Goal: Task Accomplishment & Management: Manage account settings

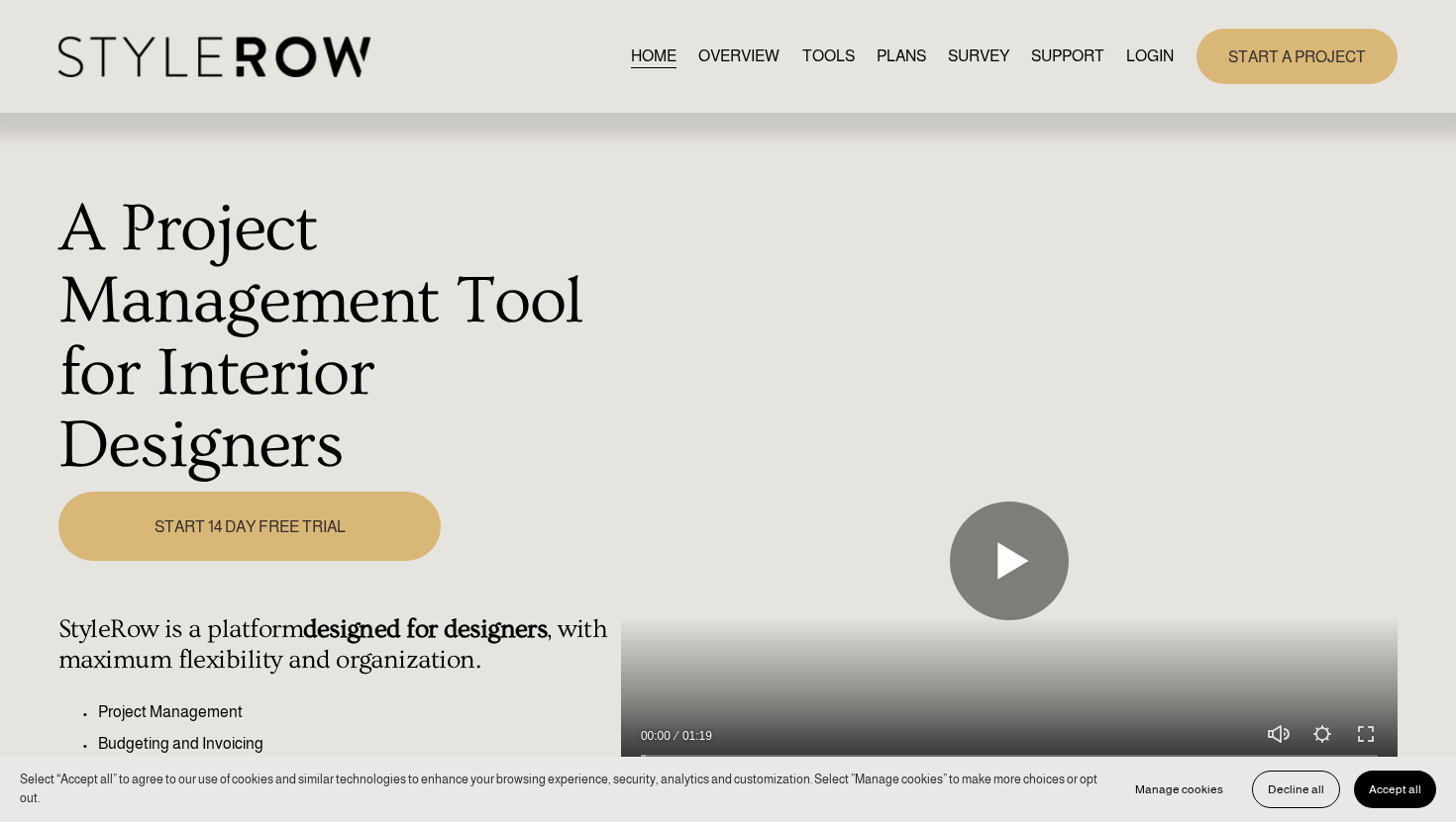
click at [1155, 69] on link "LOGIN" at bounding box center [1150, 56] width 48 height 27
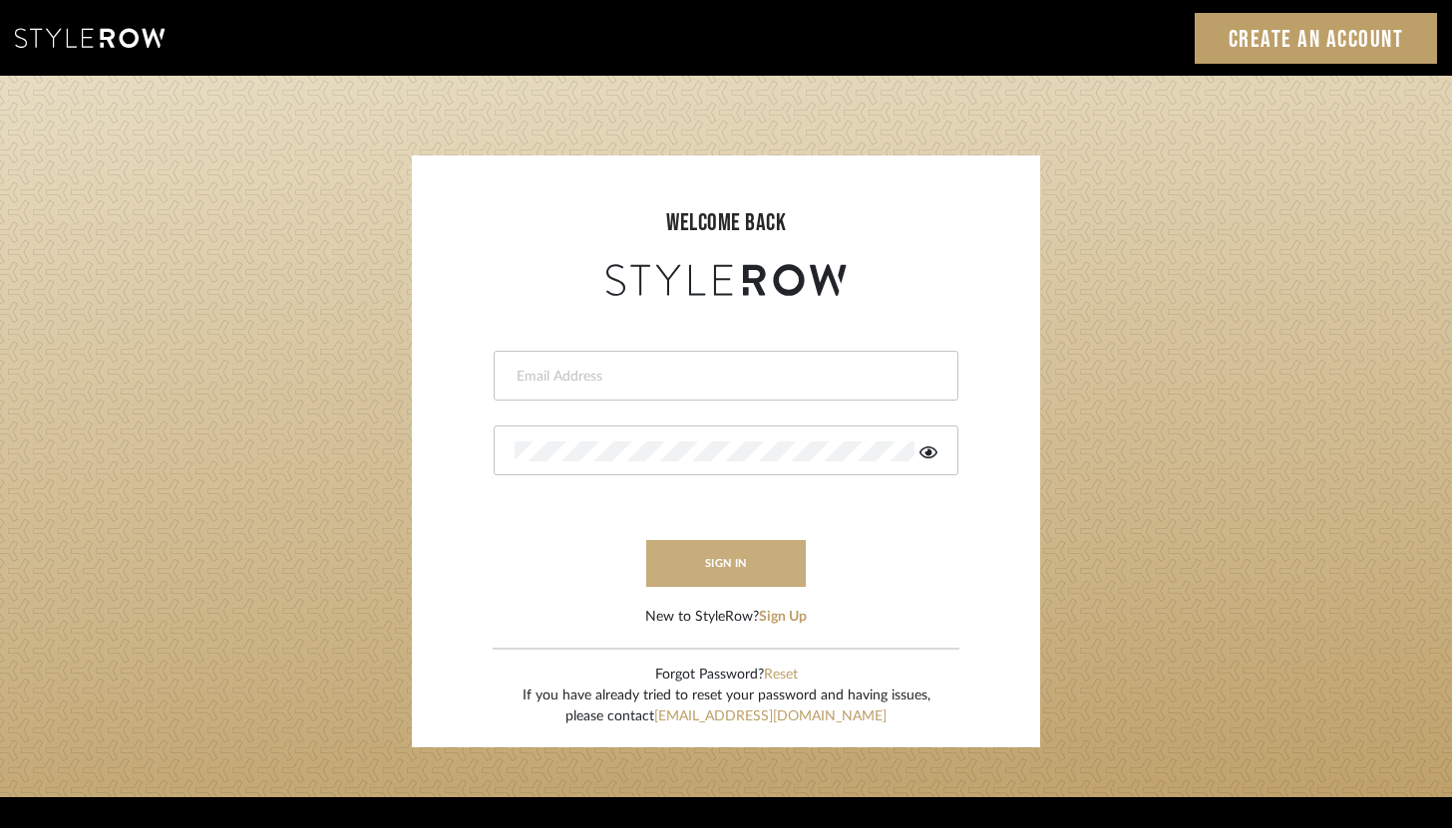
type input "brandon.hooddesigns@gmail.com"
click at [763, 545] on button "sign in" at bounding box center [726, 563] width 160 height 47
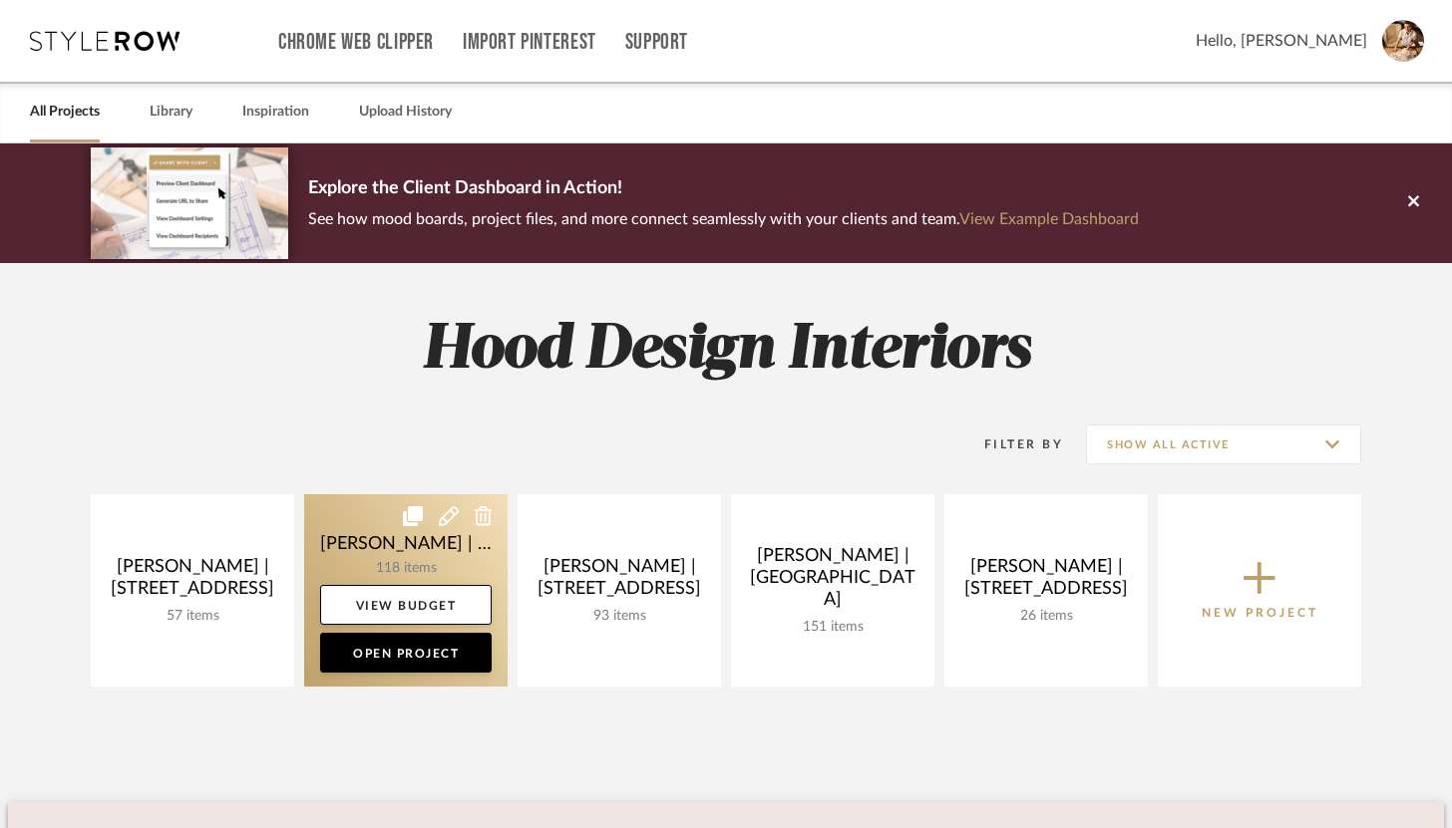
click at [388, 556] on link at bounding box center [405, 591] width 203 height 192
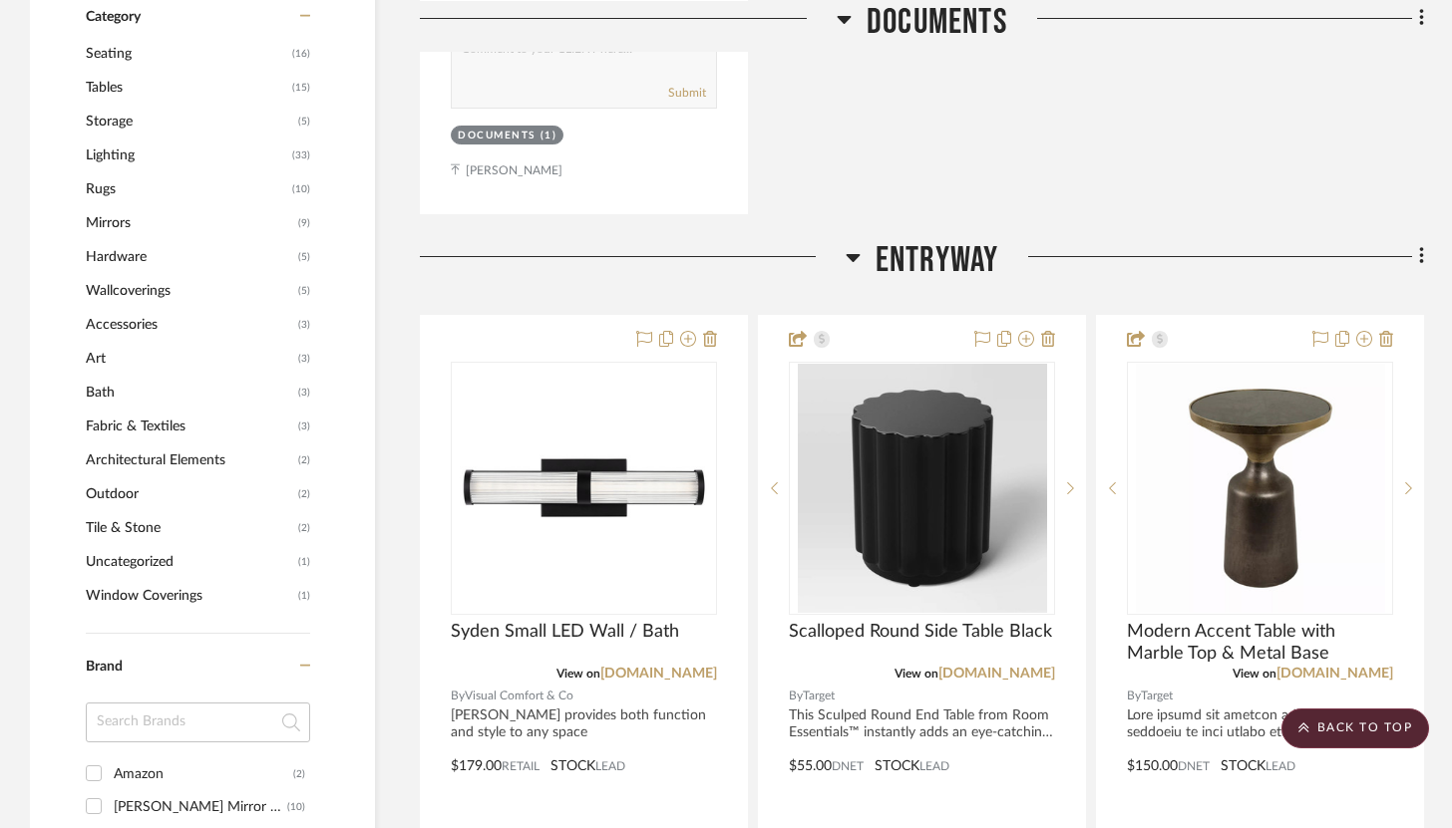
scroll to position [1251, 0]
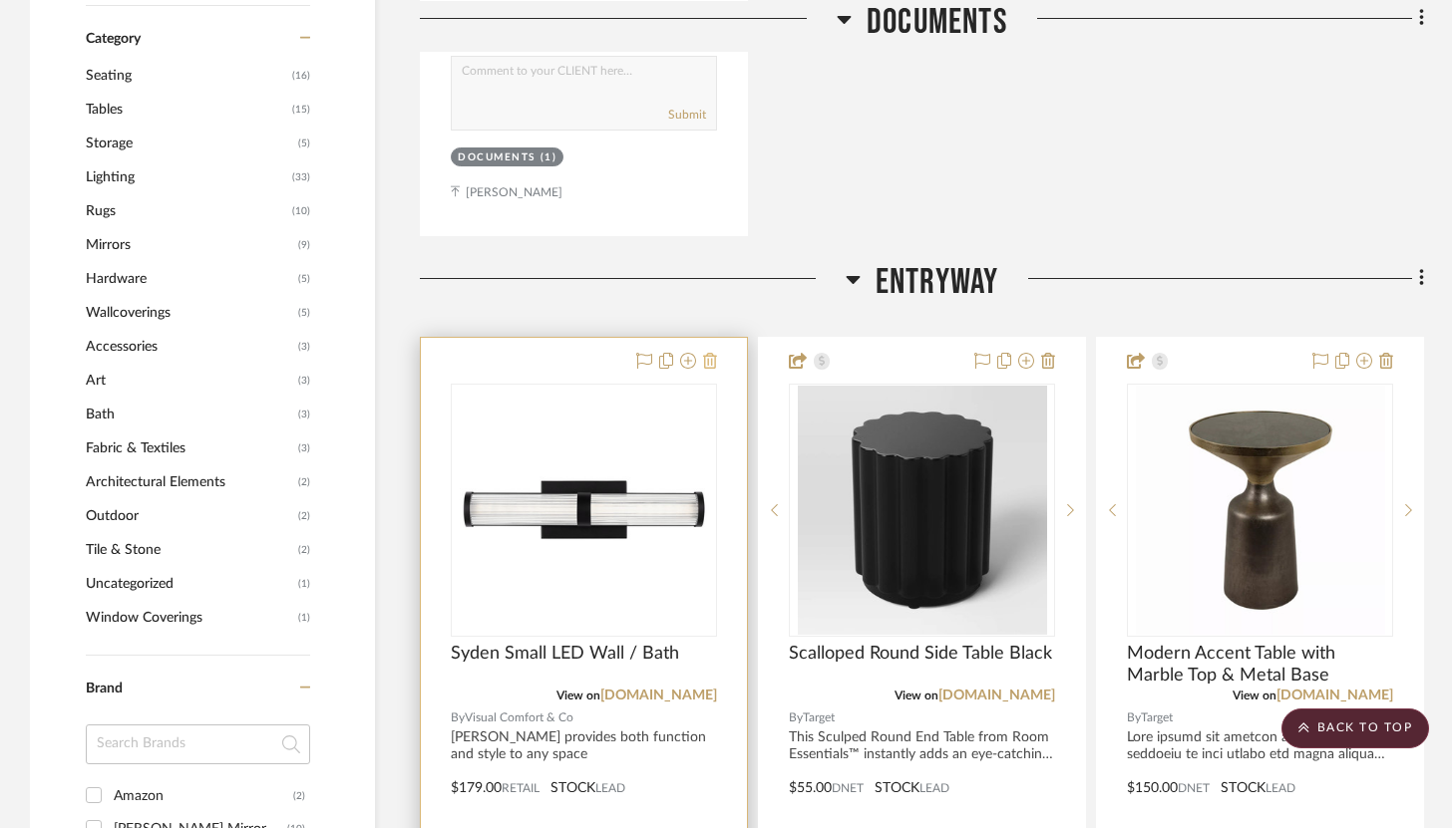
click at [709, 353] on icon at bounding box center [710, 361] width 14 height 16
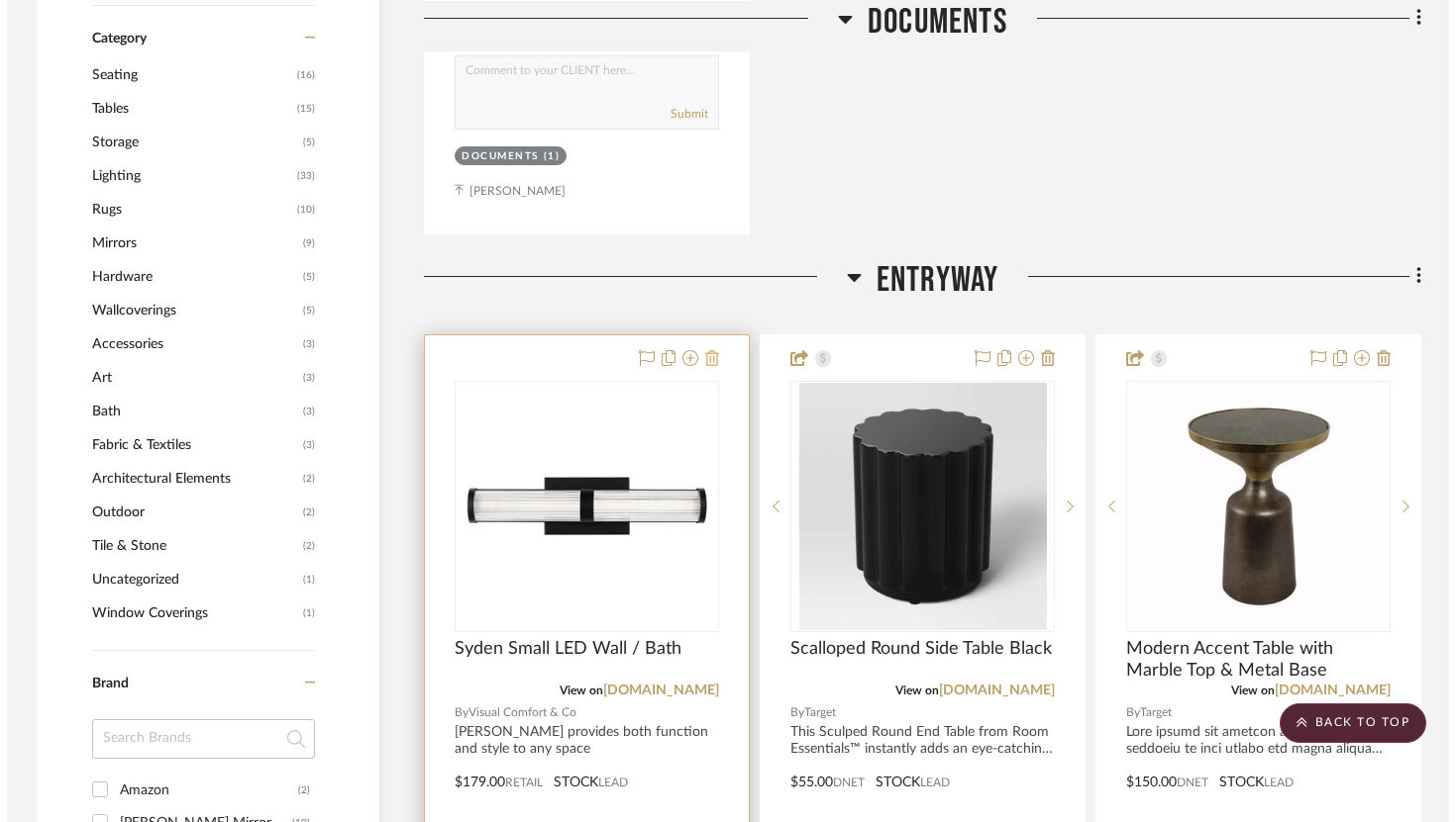
scroll to position [0, 0]
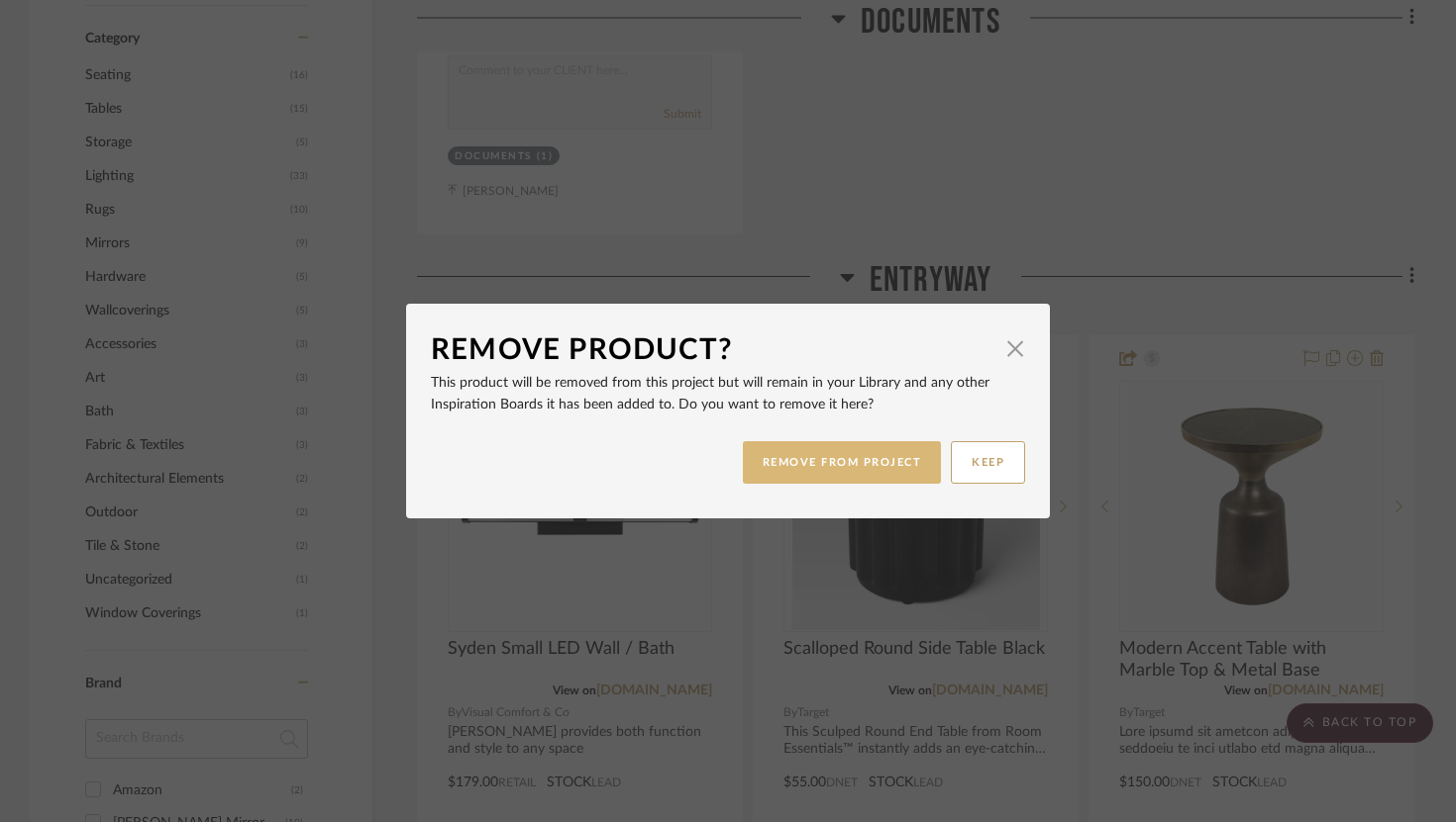
click at [831, 464] on button "REMOVE FROM PROJECT" at bounding box center [842, 463] width 199 height 43
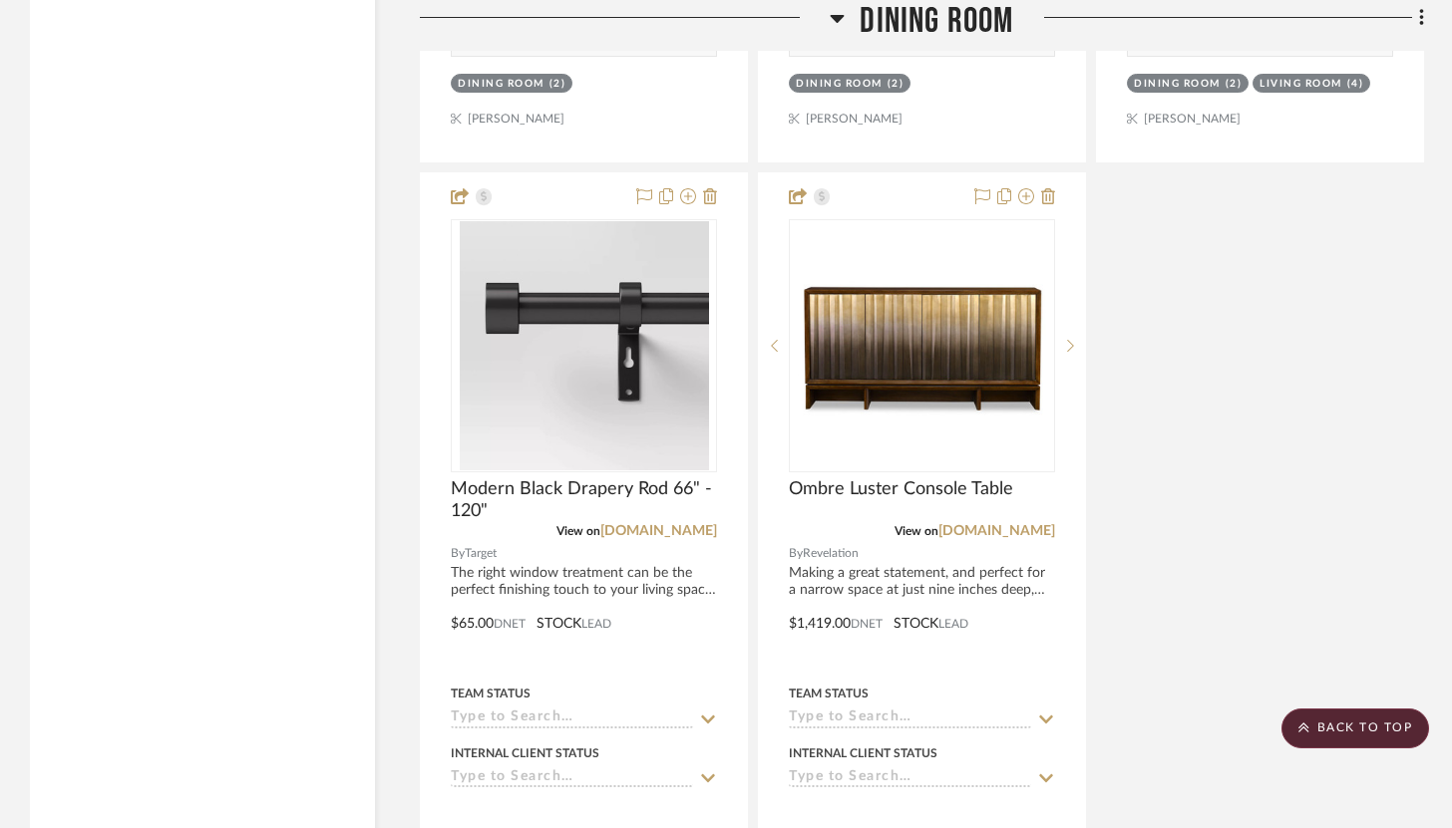
scroll to position [8854, 0]
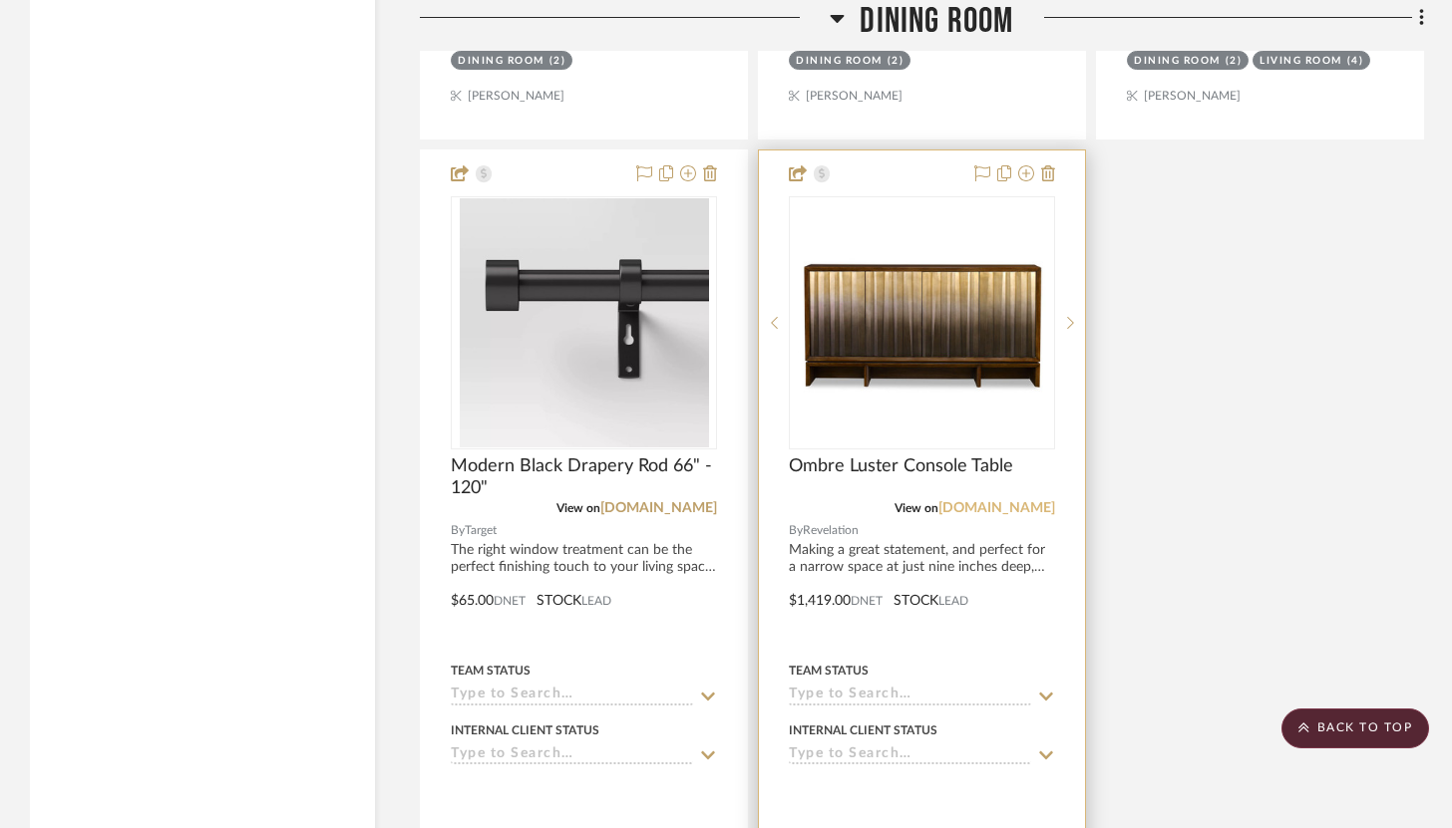
click at [980, 501] on link "[DOMAIN_NAME]" at bounding box center [996, 508] width 117 height 14
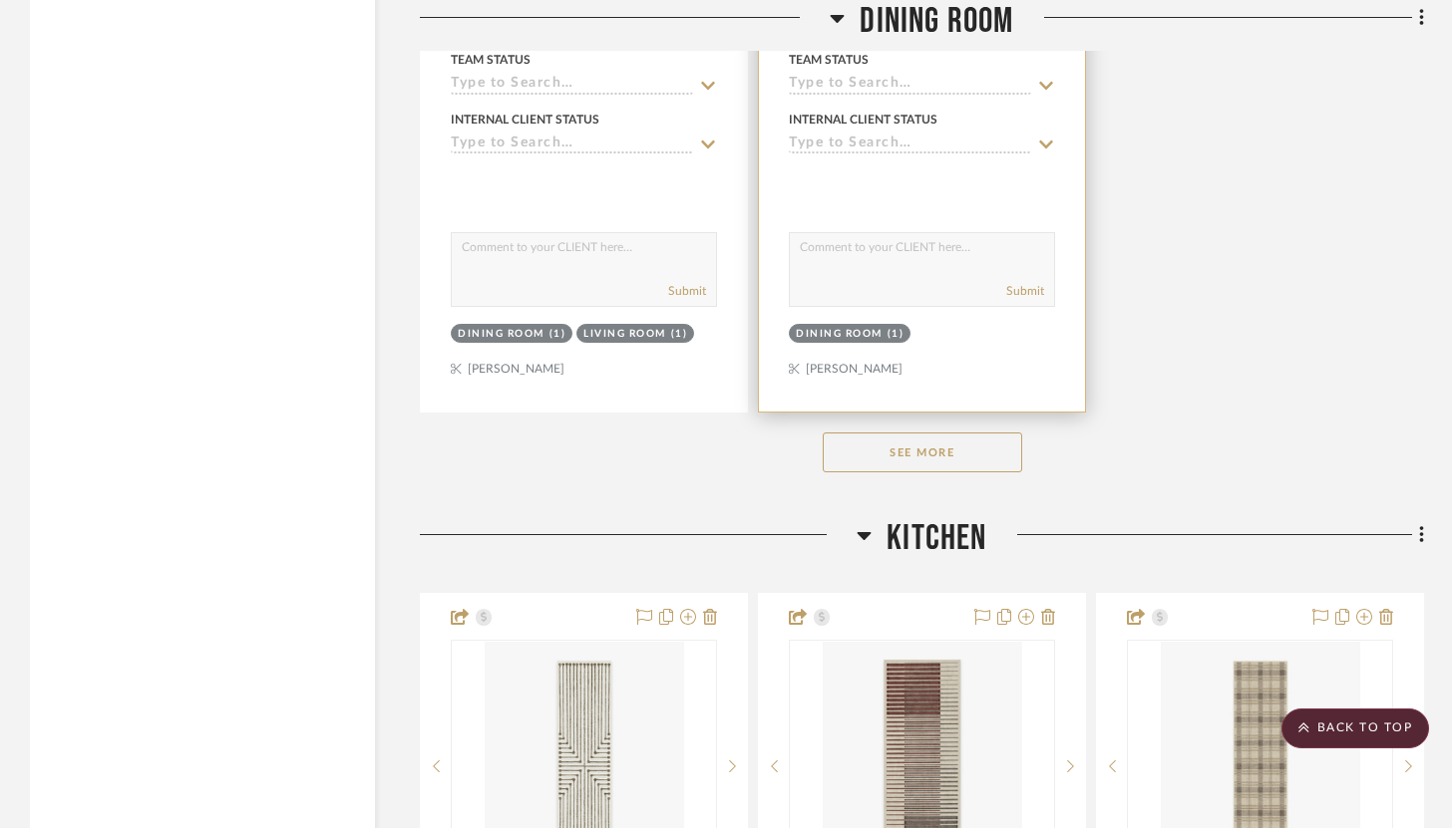
scroll to position [9469, 0]
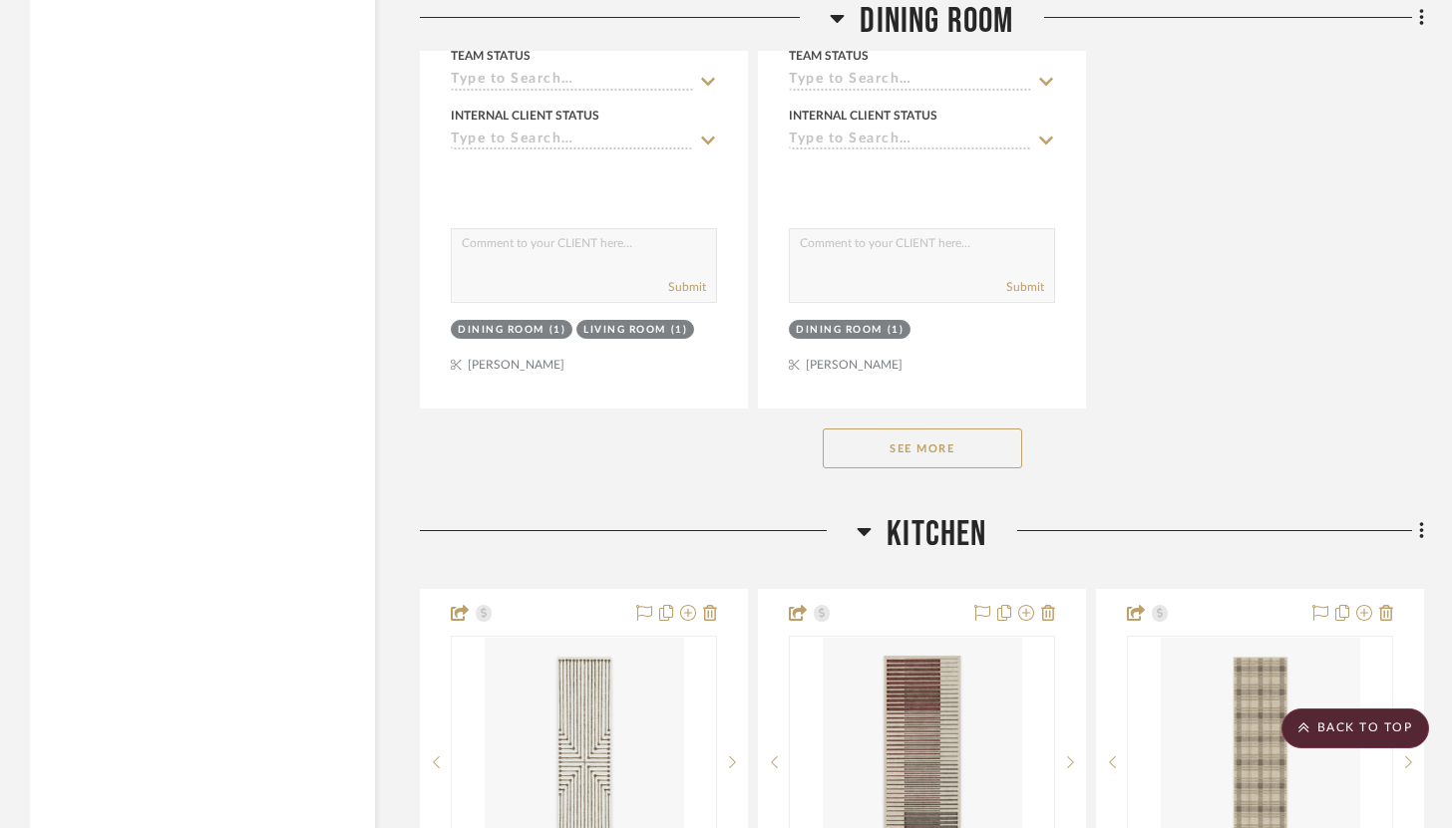
click at [948, 434] on button "See More" at bounding box center [922, 449] width 199 height 40
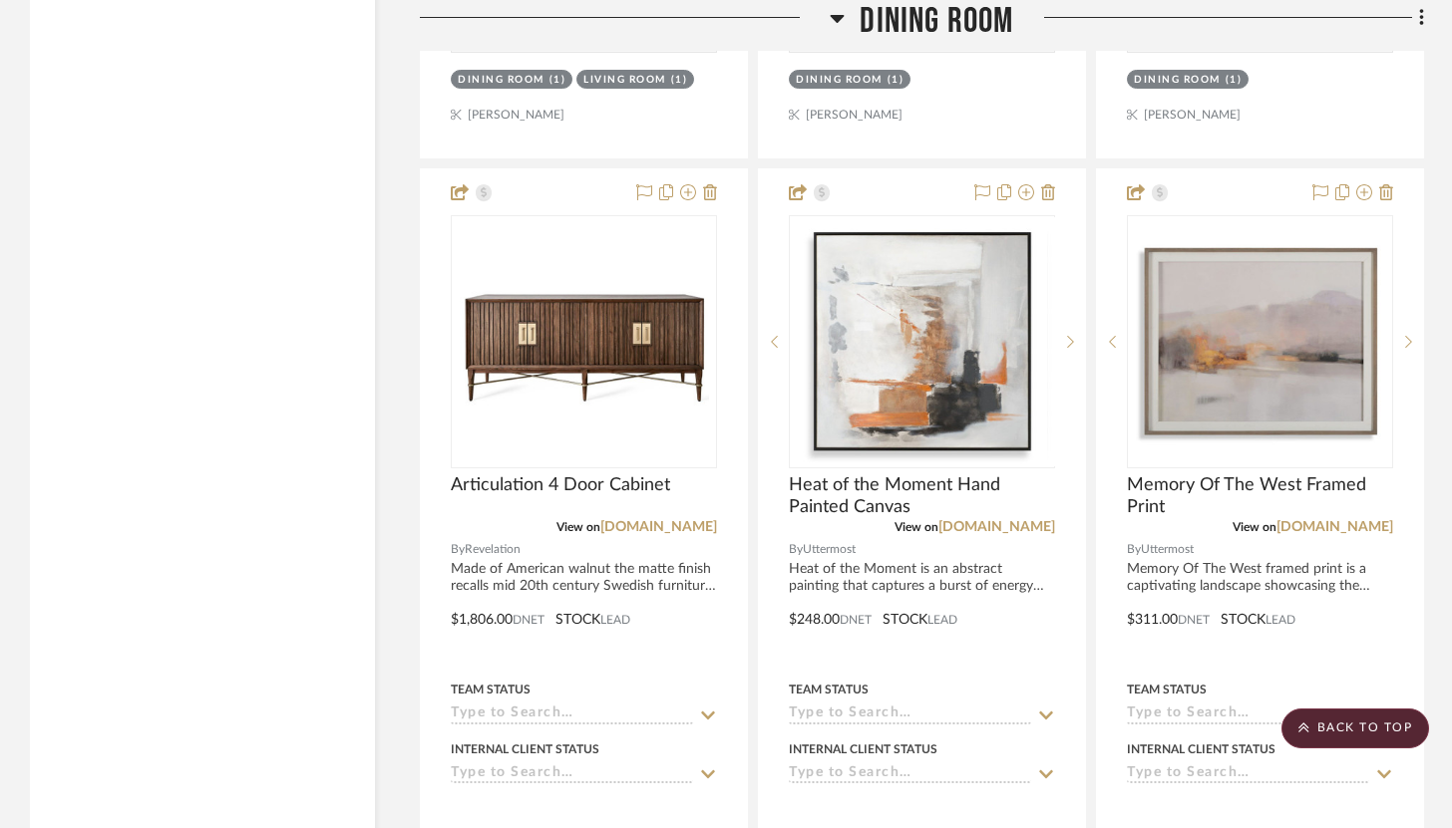
scroll to position [9724, 0]
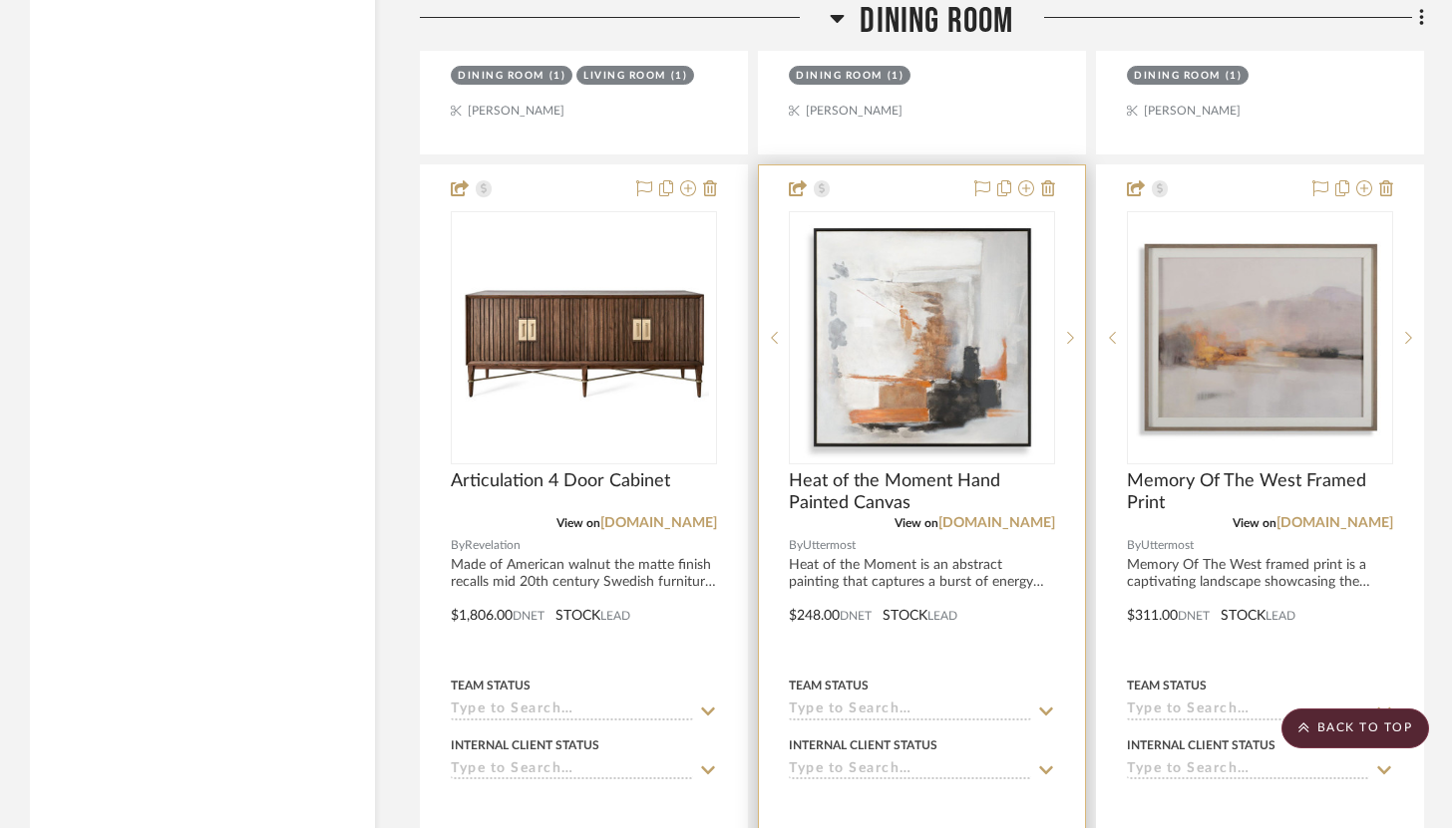
click at [1010, 507] on div at bounding box center [922, 601] width 326 height 872
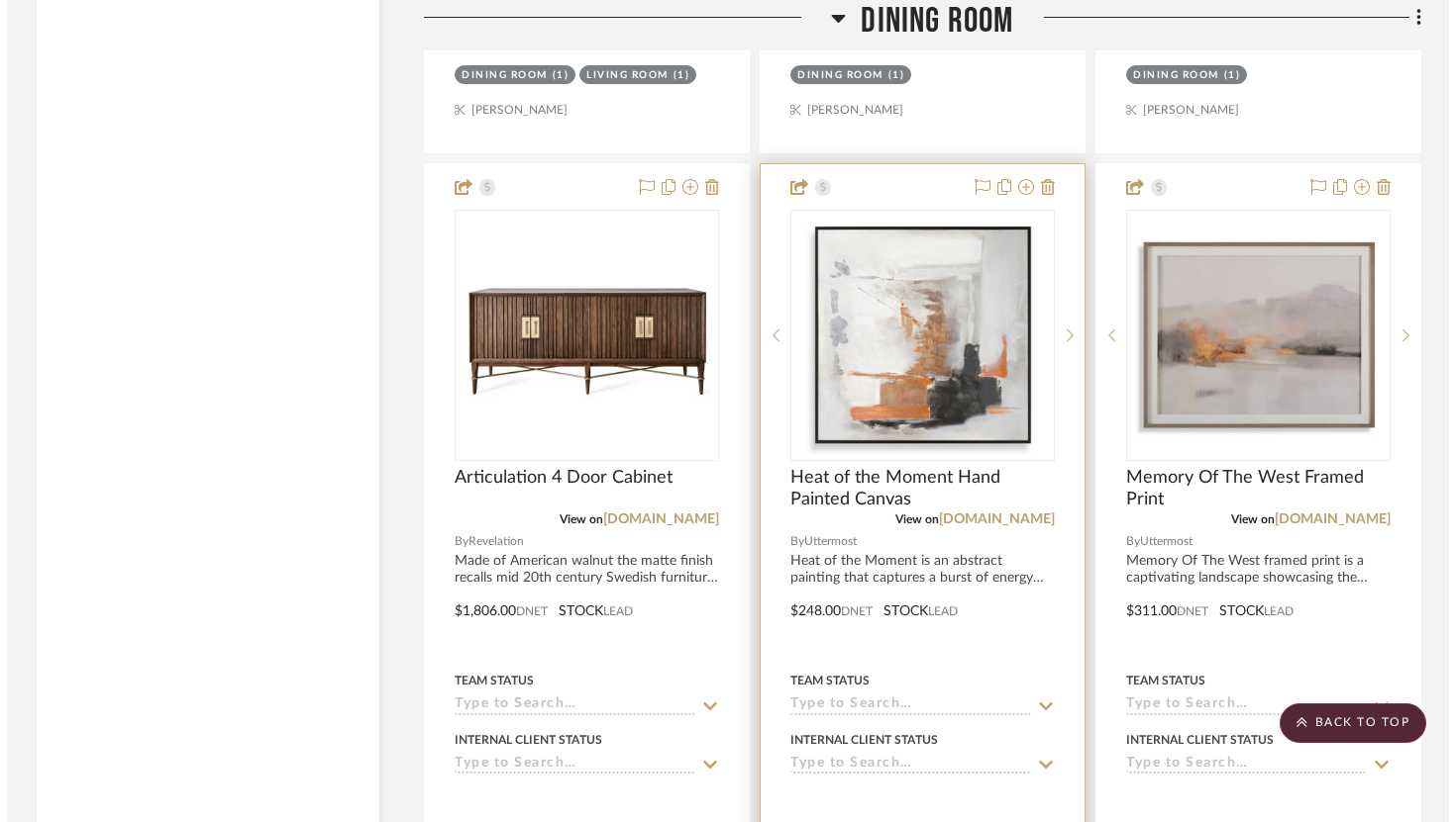
scroll to position [0, 0]
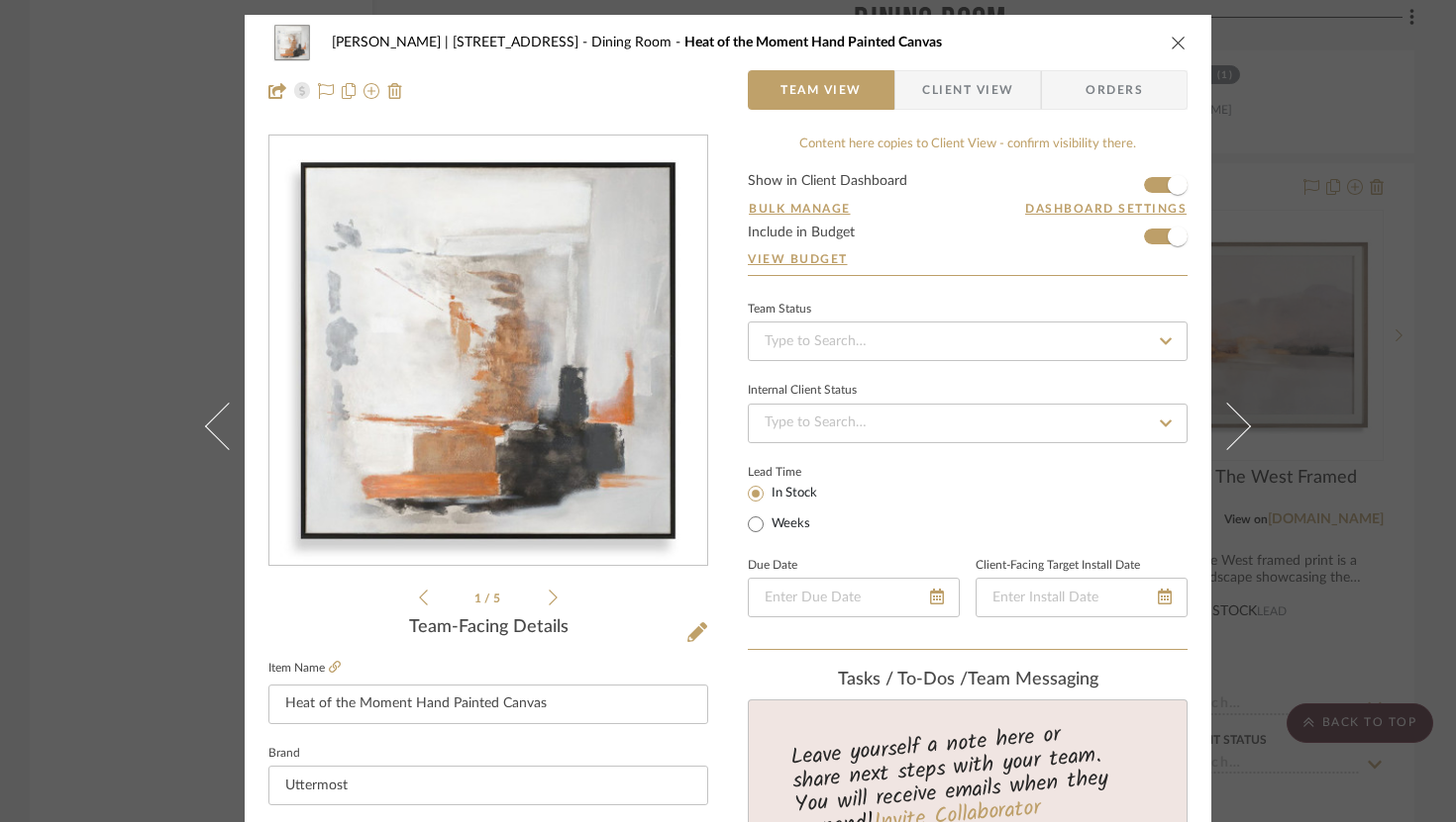
click at [1171, 43] on icon "close" at bounding box center [1178, 43] width 16 height 16
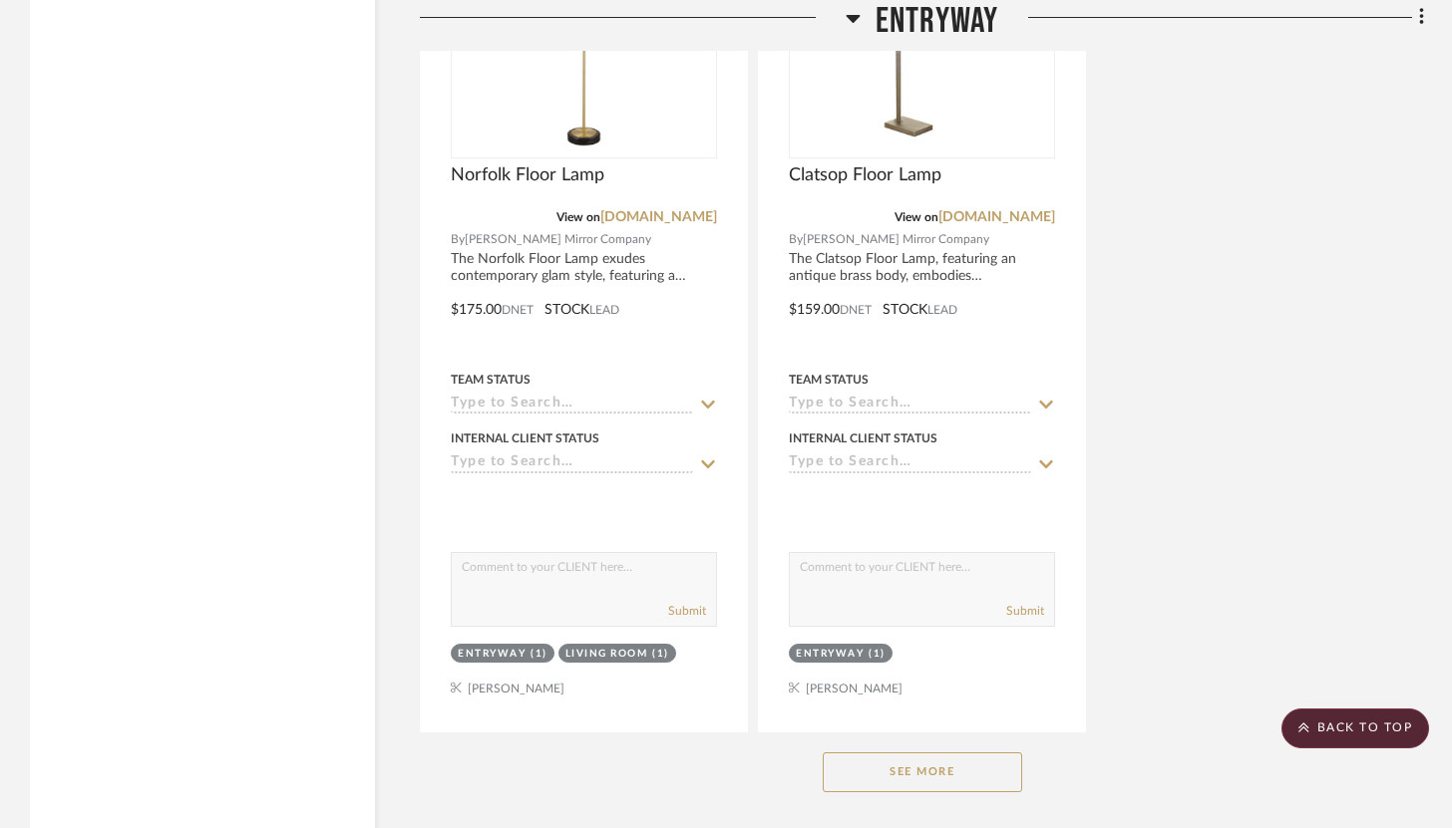
scroll to position [3618, 0]
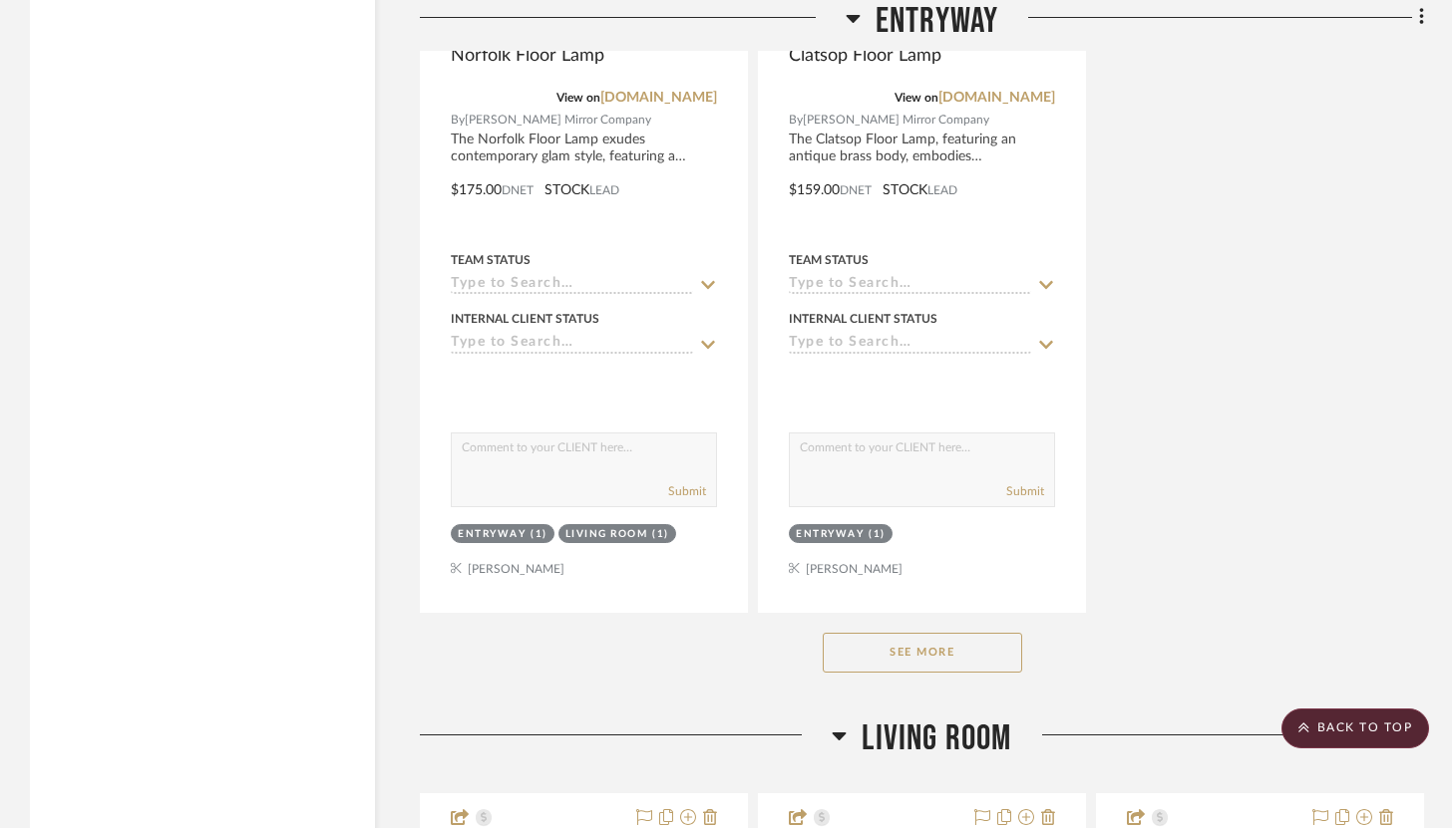
click at [948, 634] on button "See More" at bounding box center [922, 653] width 199 height 40
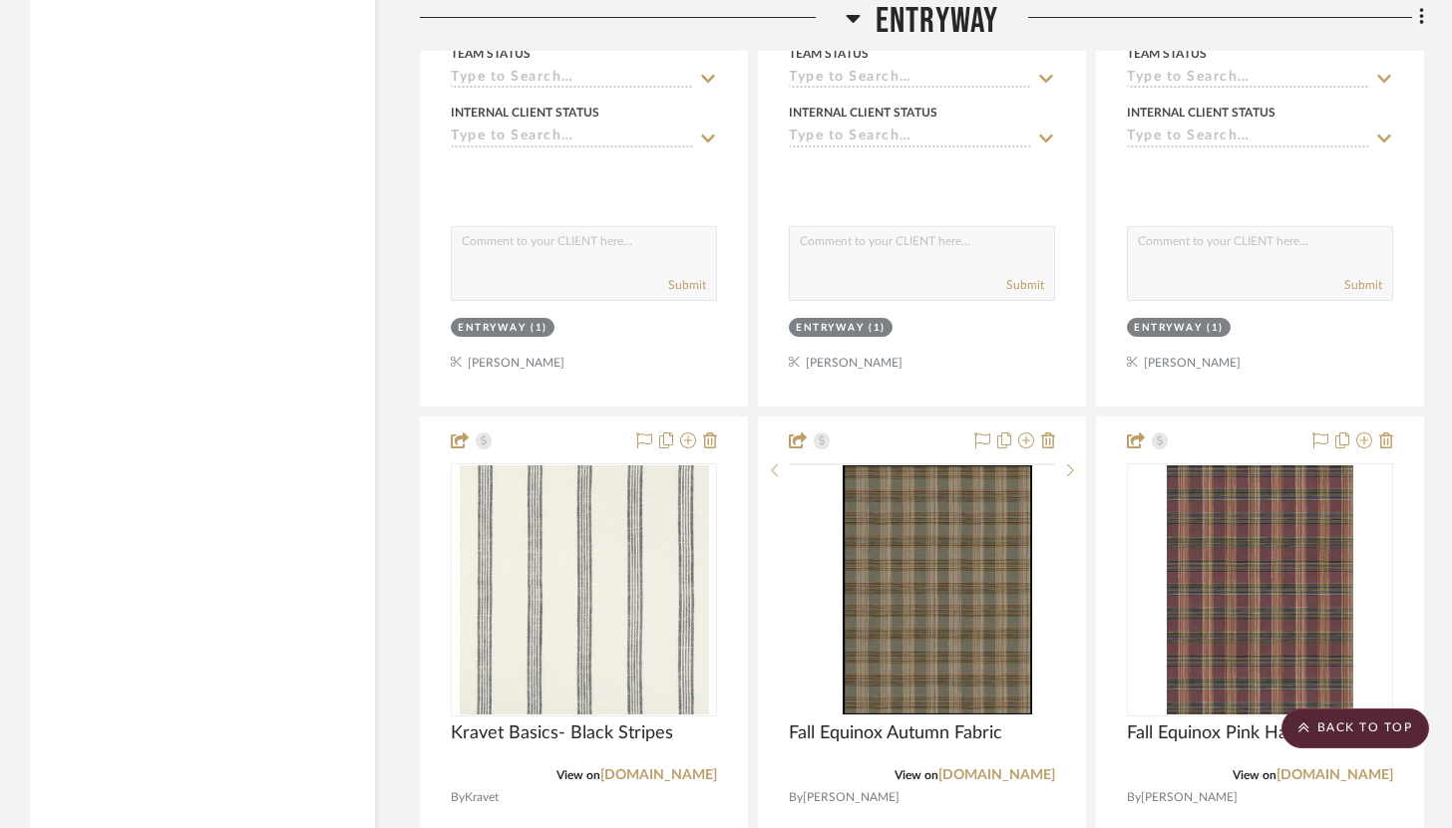
scroll to position [7425, 0]
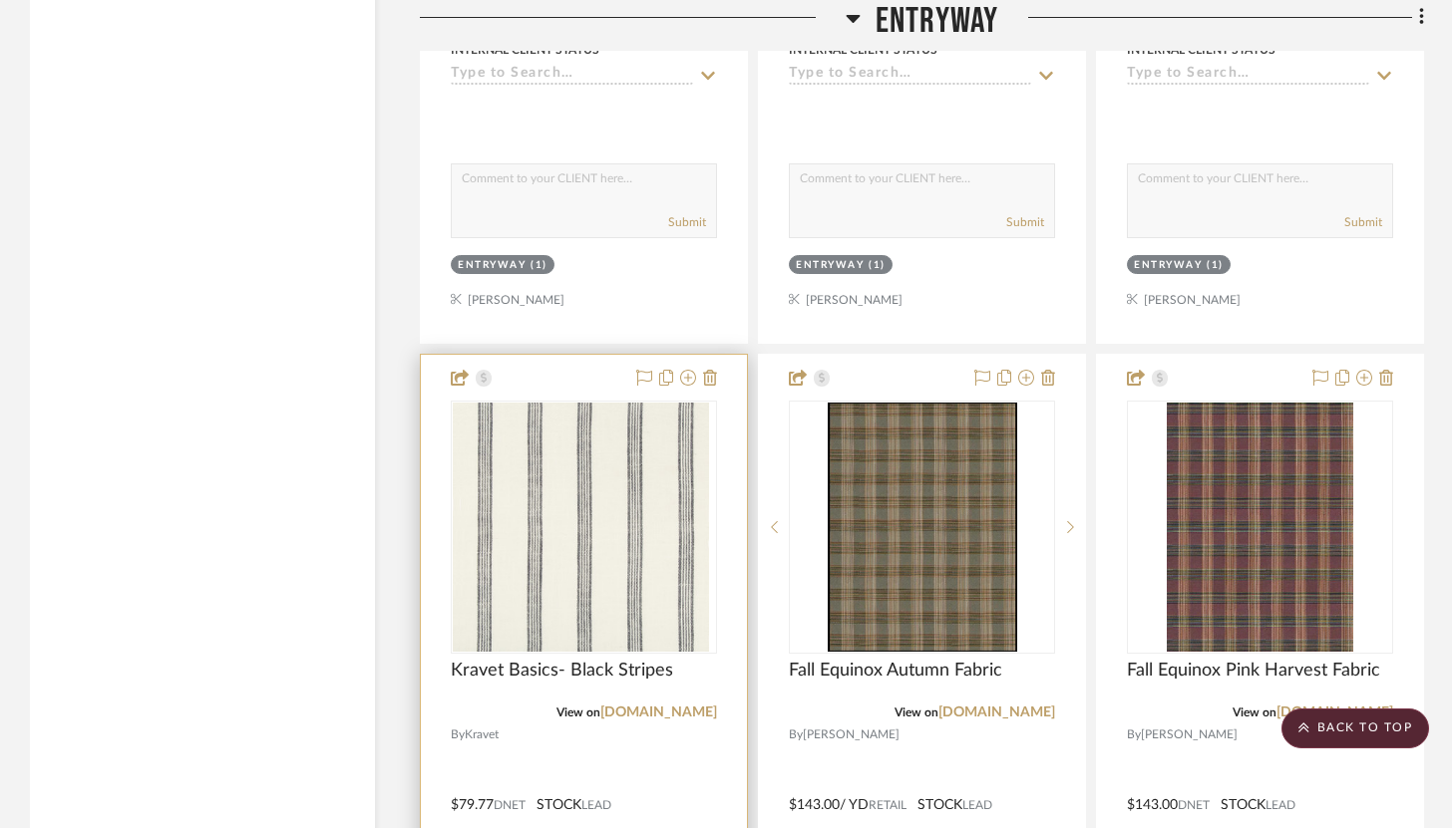
click at [577, 355] on div at bounding box center [584, 791] width 326 height 872
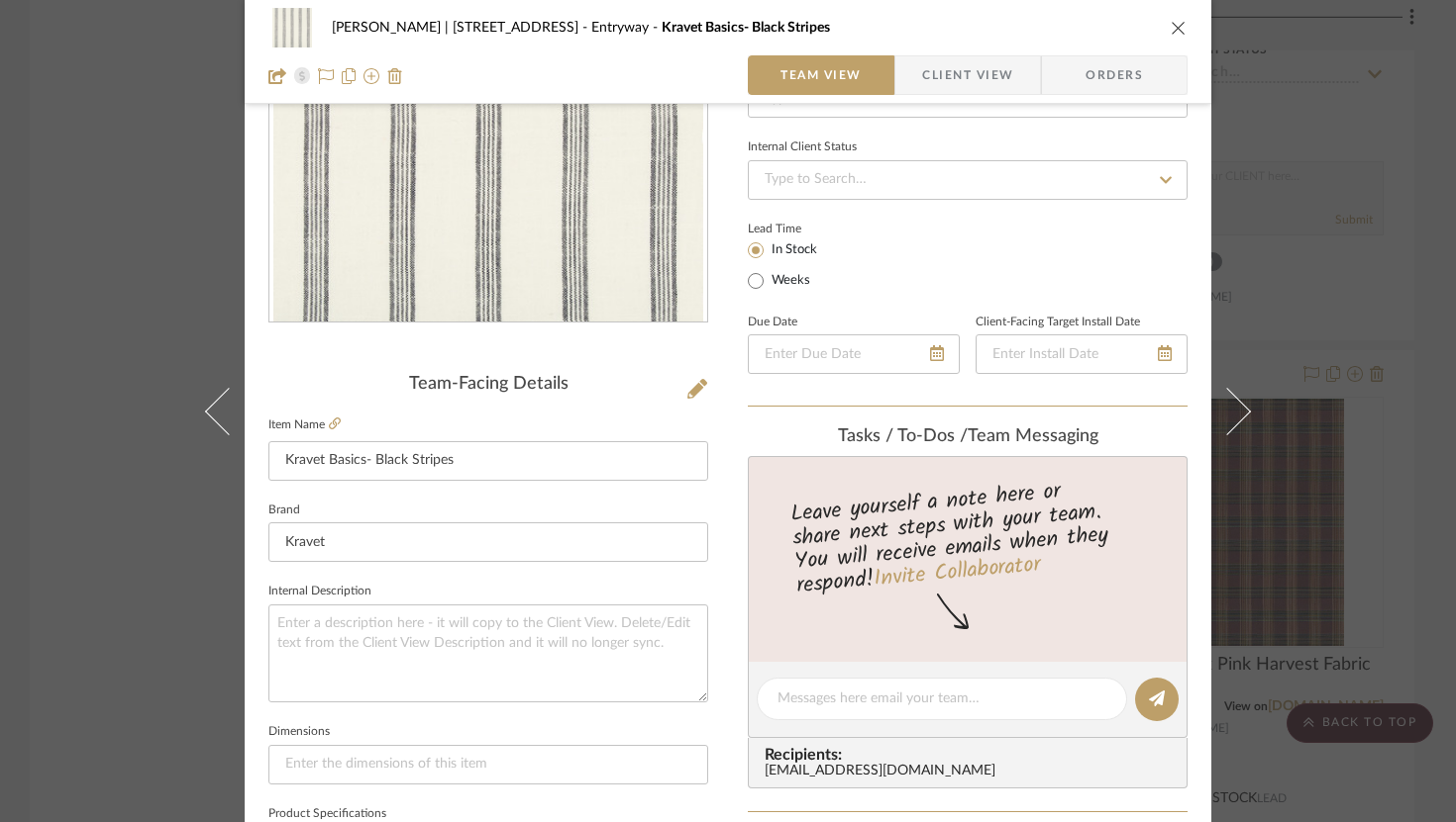
scroll to position [794, 0]
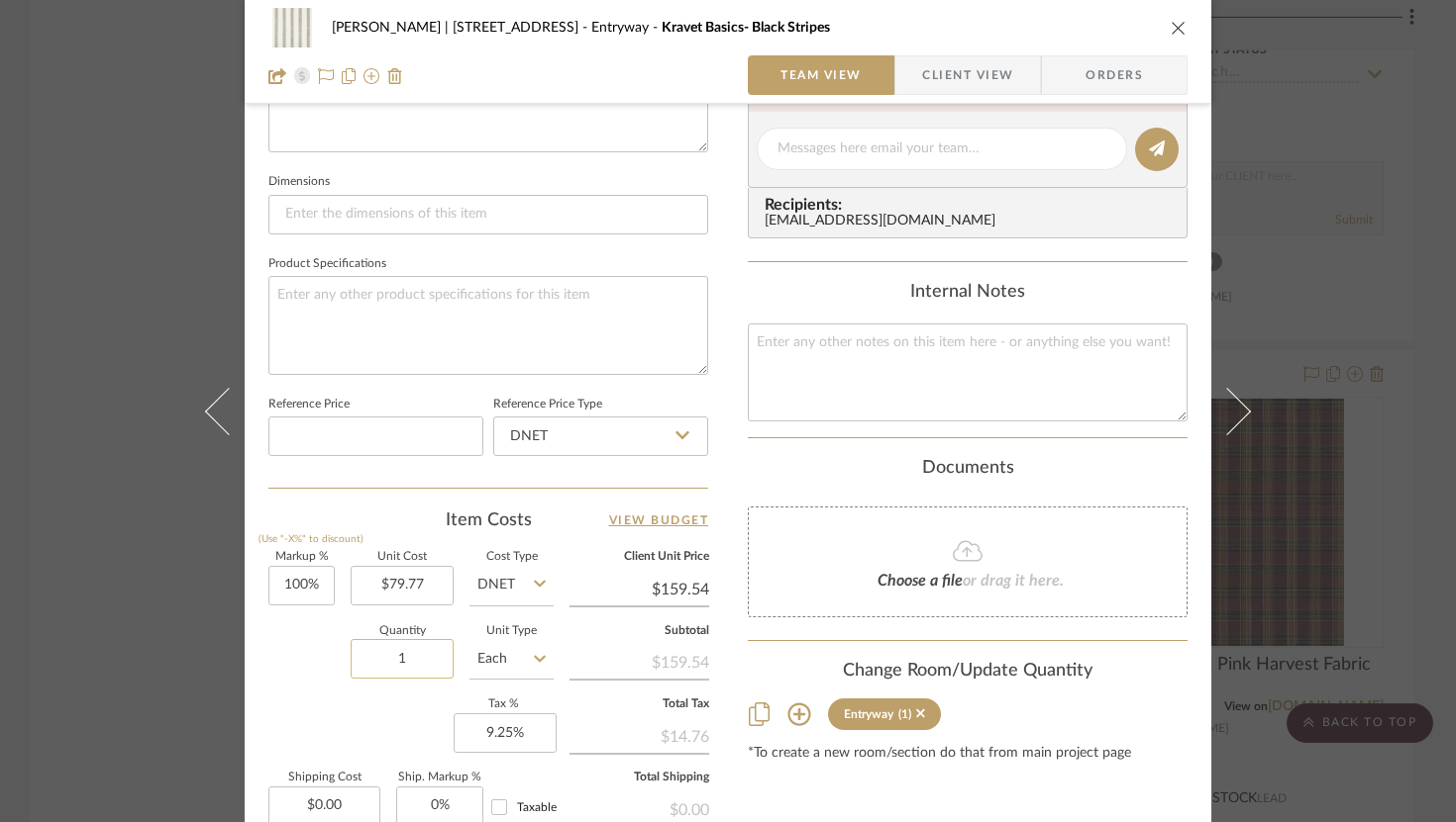
click at [419, 659] on input "1" at bounding box center [402, 659] width 103 height 40
type input "4"
click at [523, 672] on input "Each" at bounding box center [511, 659] width 84 height 40
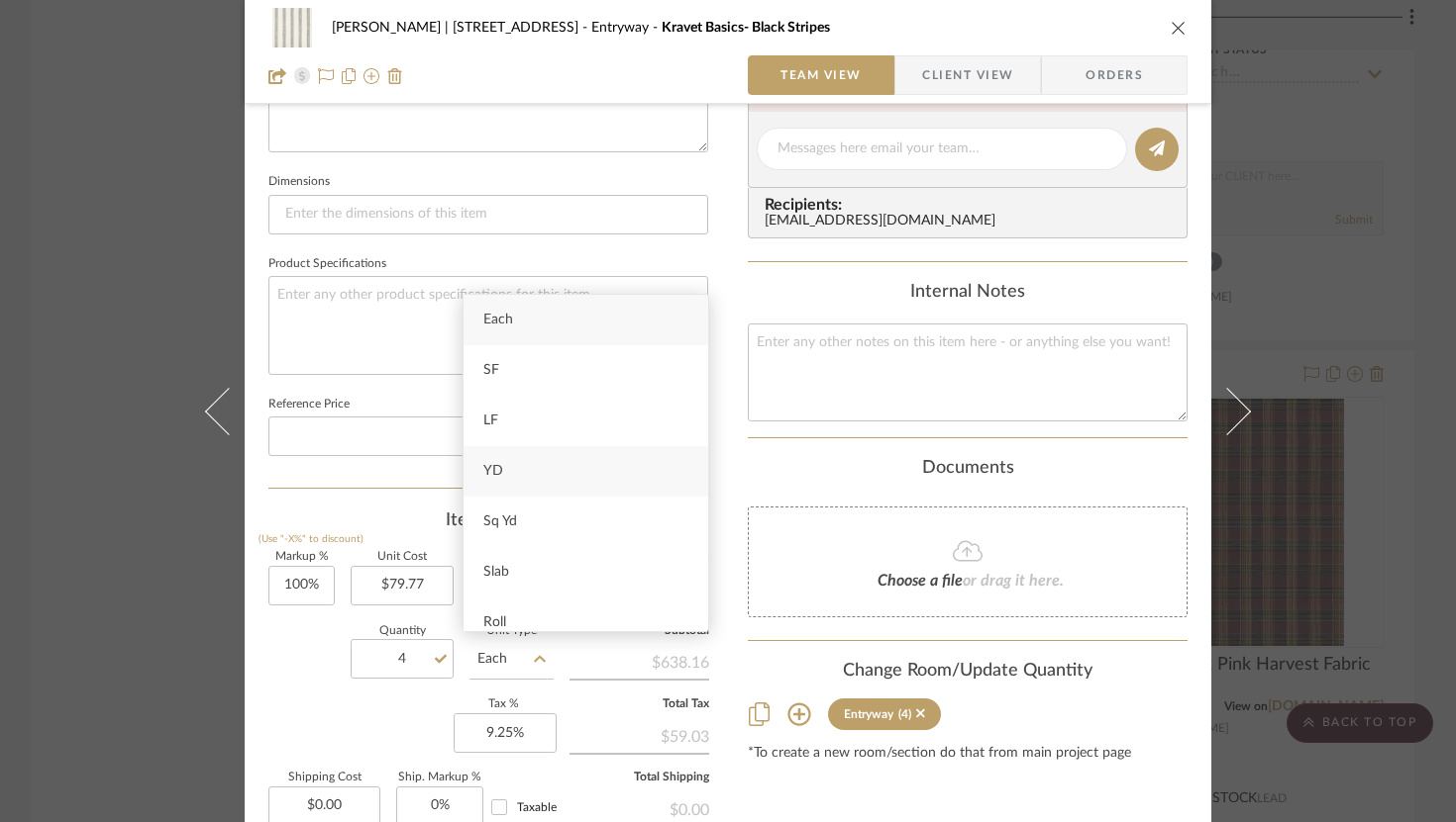
click at [539, 488] on div "YD" at bounding box center [586, 472] width 244 height 51
type input "YD"
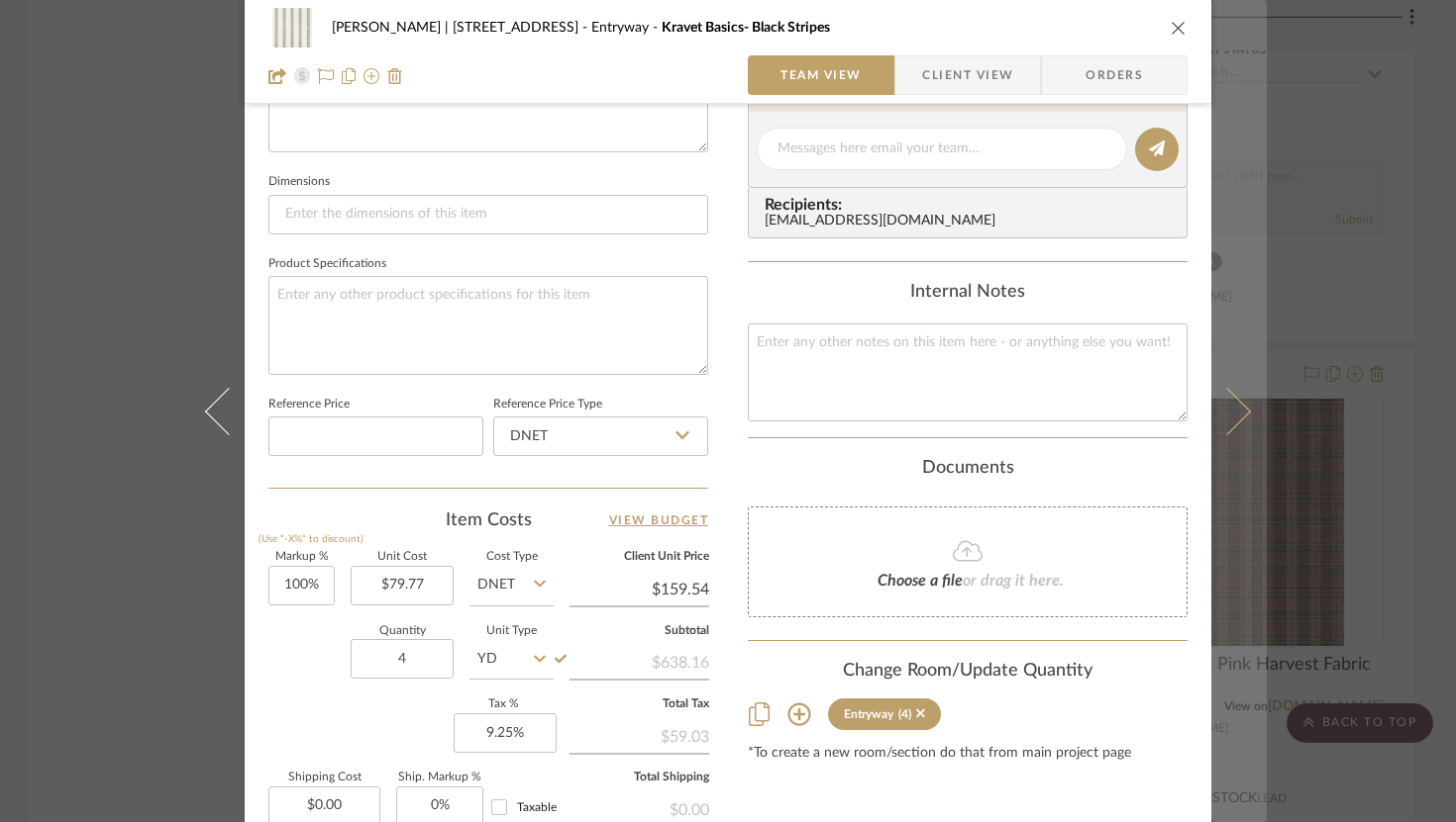
click at [1240, 404] on button at bounding box center [1238, 411] width 56 height 822
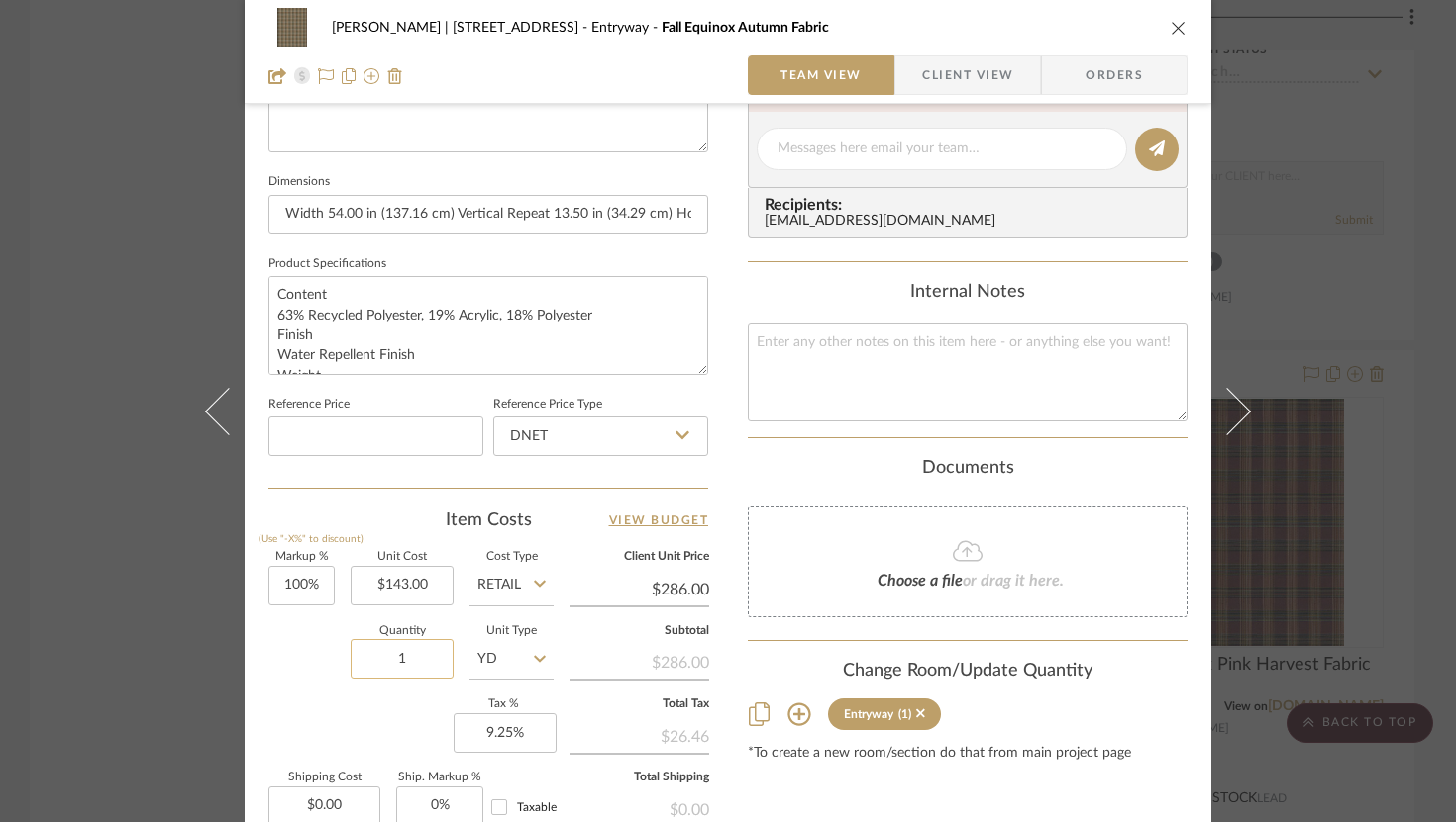
click at [404, 656] on input "1" at bounding box center [402, 659] width 103 height 40
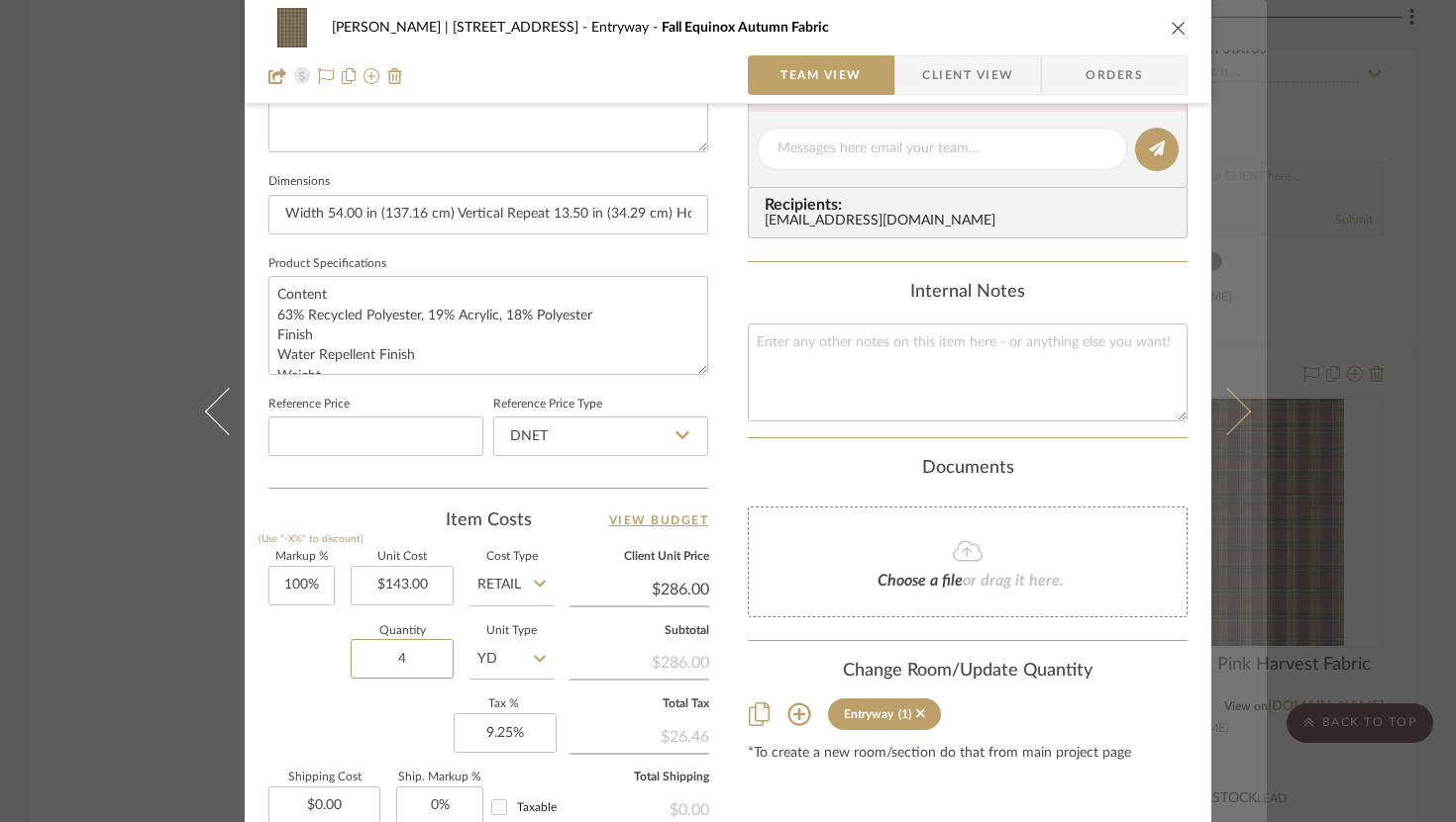
type input "4"
click at [1238, 409] on icon at bounding box center [1227, 411] width 48 height 48
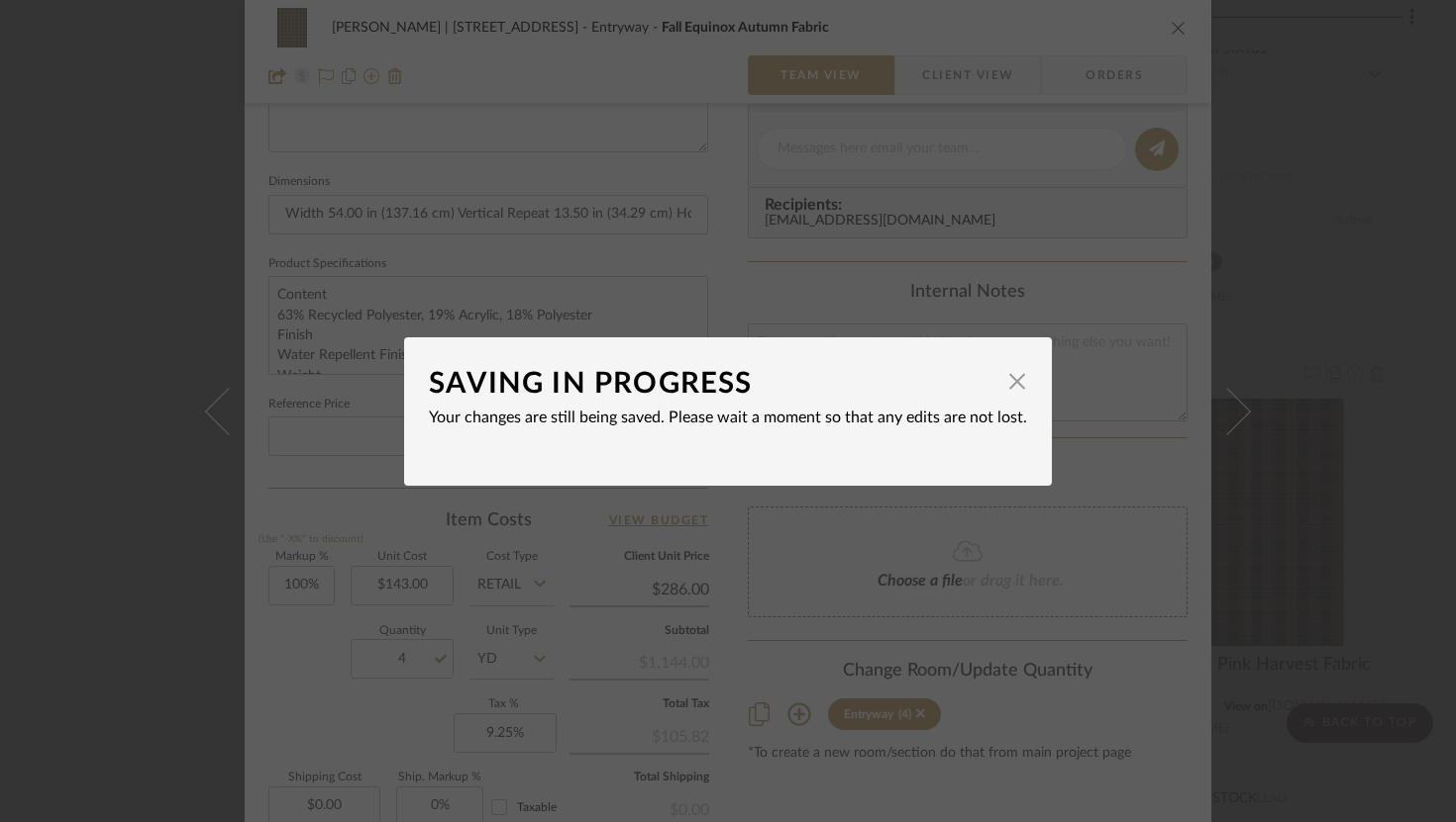
click at [950, 569] on div "SAVING IN PROGRESS × Your changes are still being saved. Please wait a moment s…" at bounding box center [728, 411] width 1456 height 822
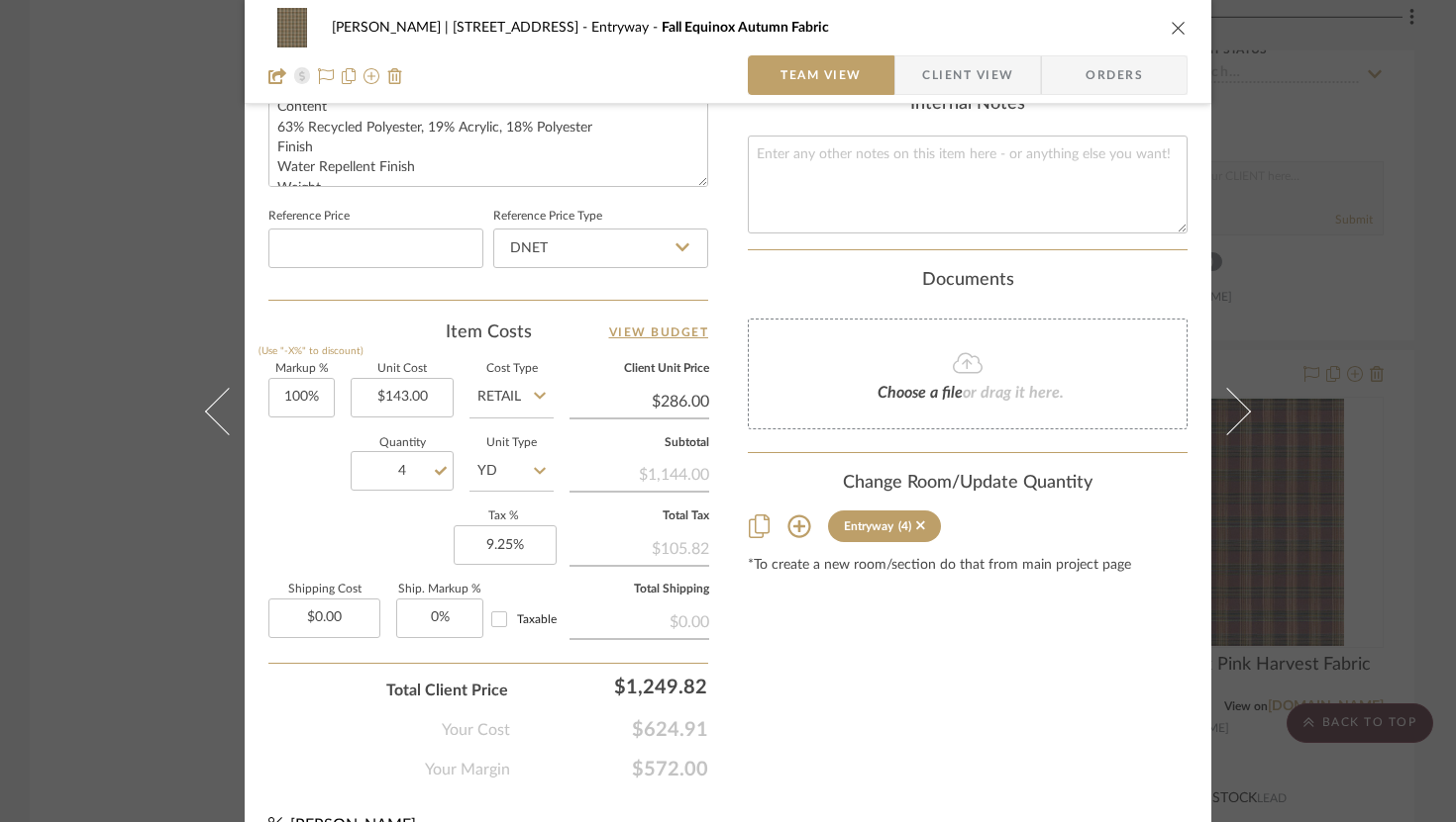
scroll to position [991, 0]
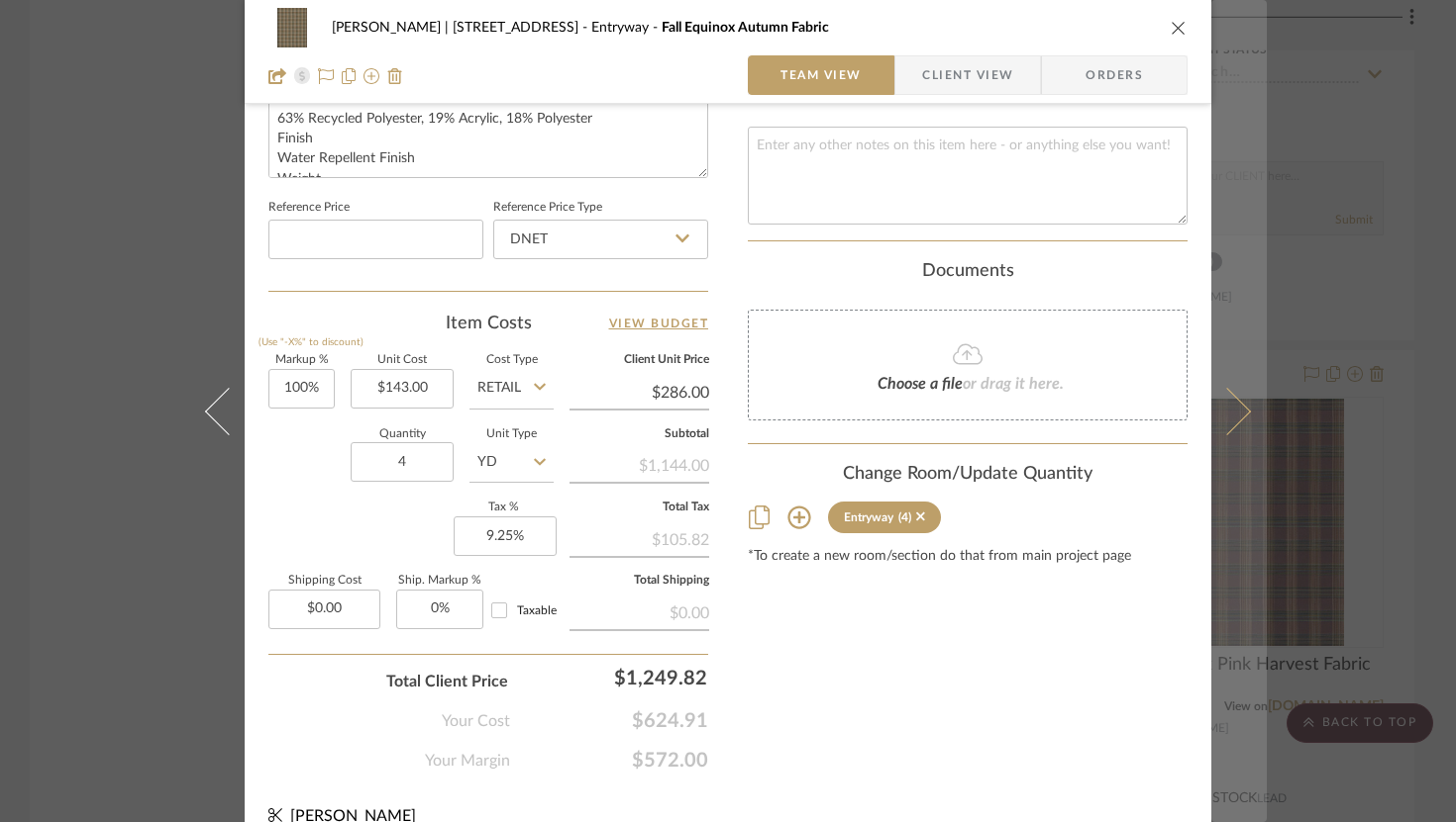
click at [1230, 402] on icon at bounding box center [1227, 411] width 48 height 48
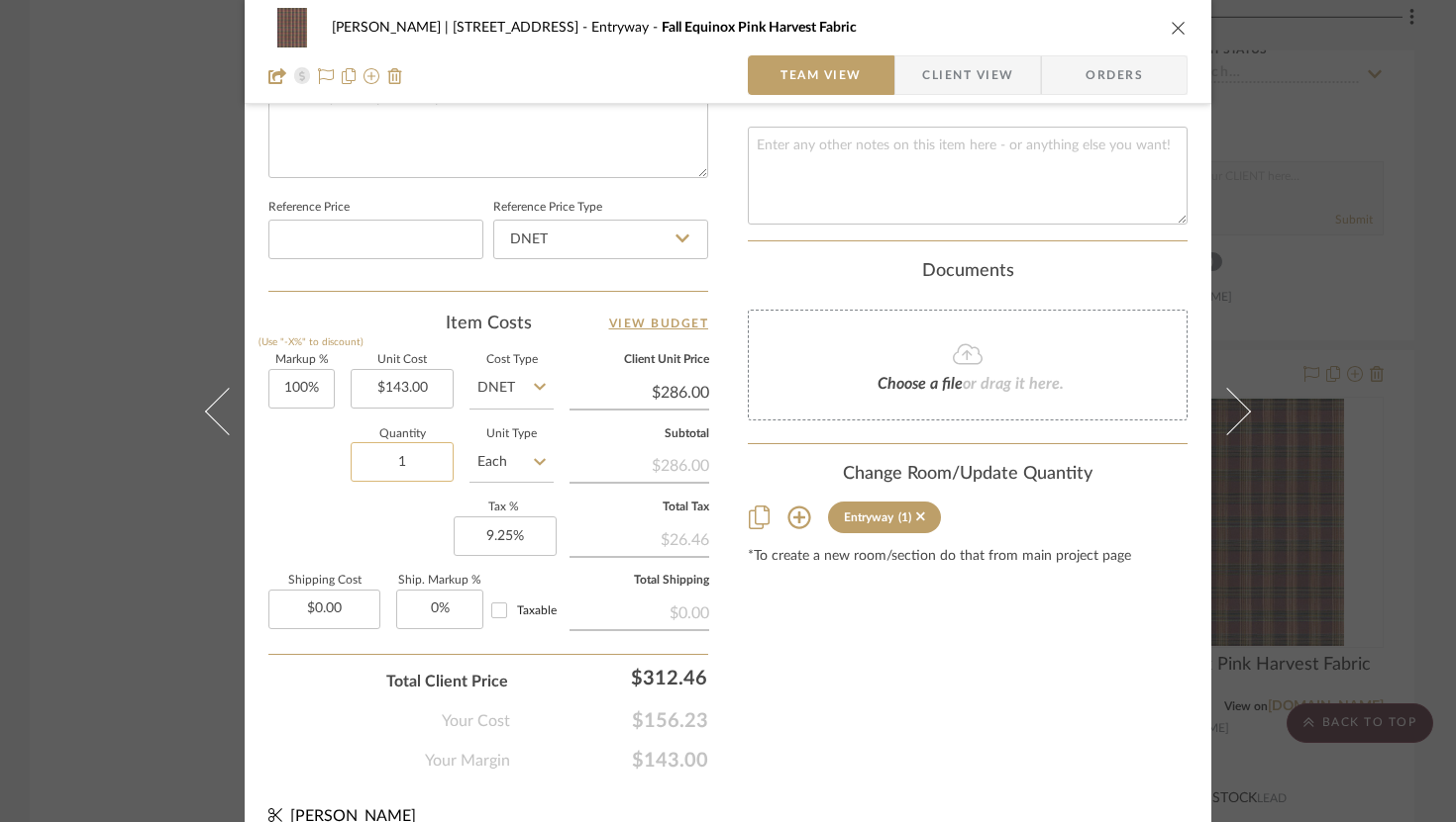
click at [426, 451] on input "1" at bounding box center [402, 463] width 103 height 40
type input "4"
click at [533, 455] on icon at bounding box center [539, 463] width 12 height 16
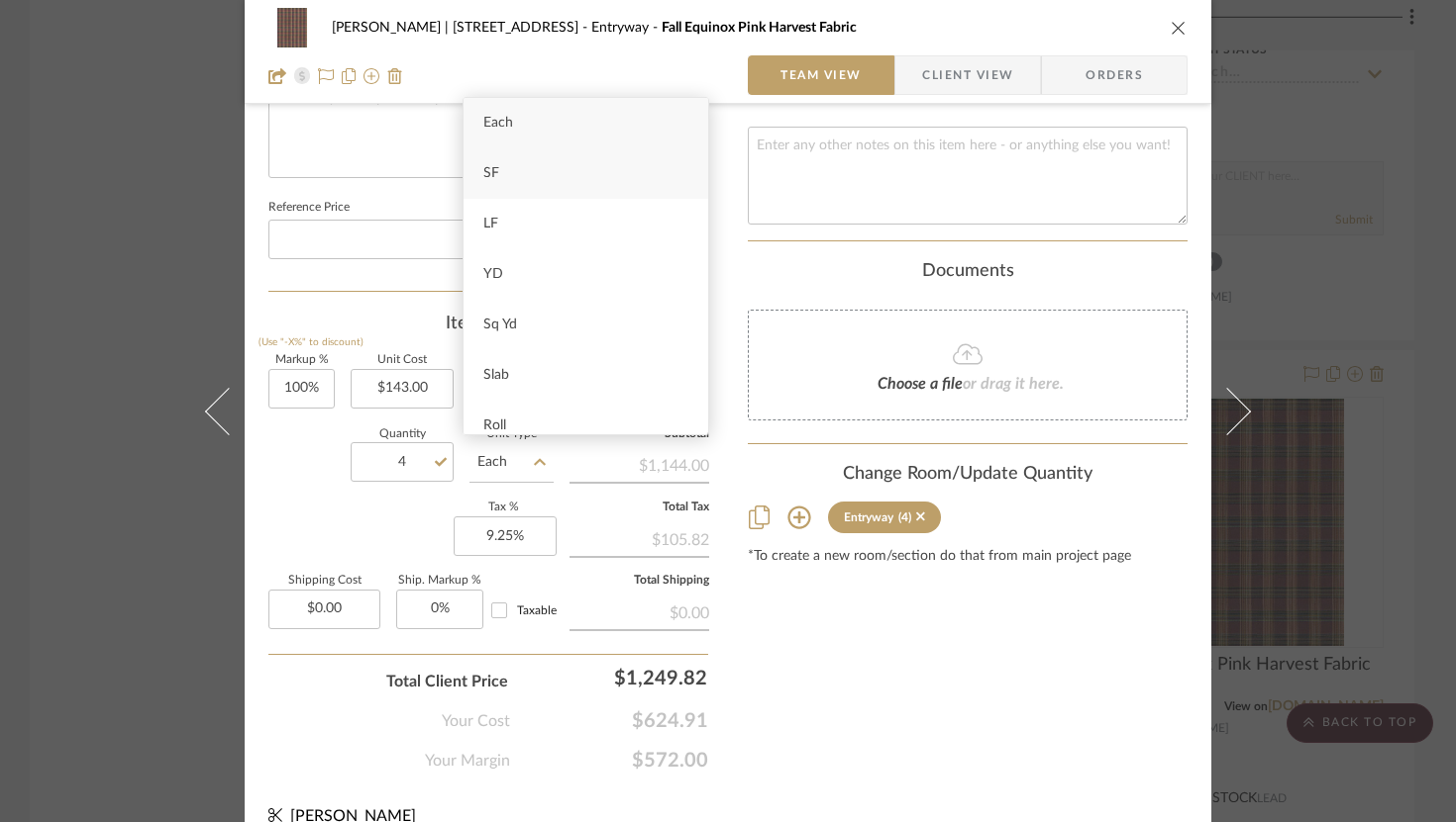
click at [586, 179] on div "SF" at bounding box center [586, 174] width 244 height 51
type input "SF"
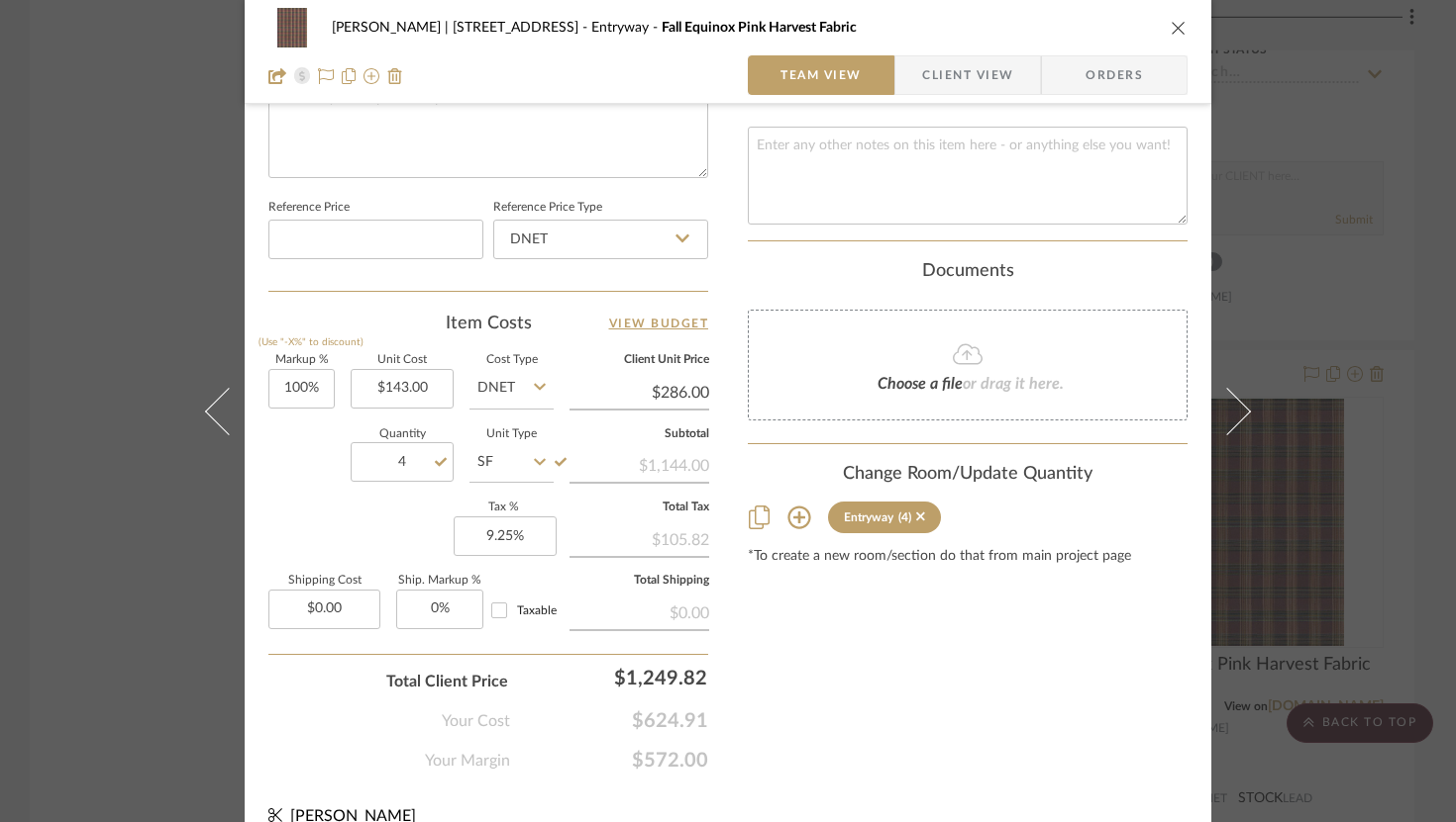
click at [533, 469] on fa-icon at bounding box center [539, 463] width 12 height 40
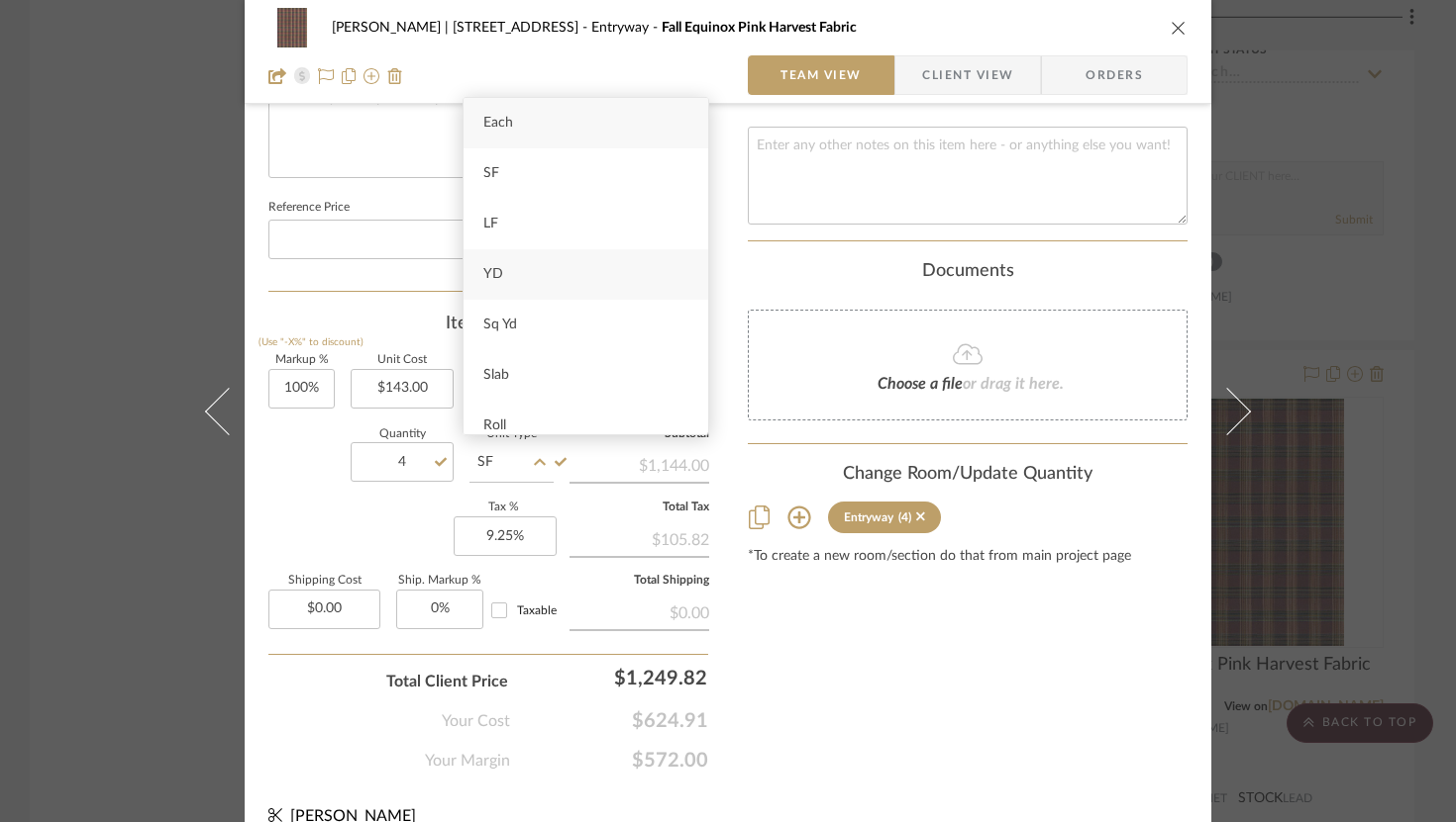
click at [534, 281] on div "YD" at bounding box center [586, 274] width 244 height 51
type input "YD"
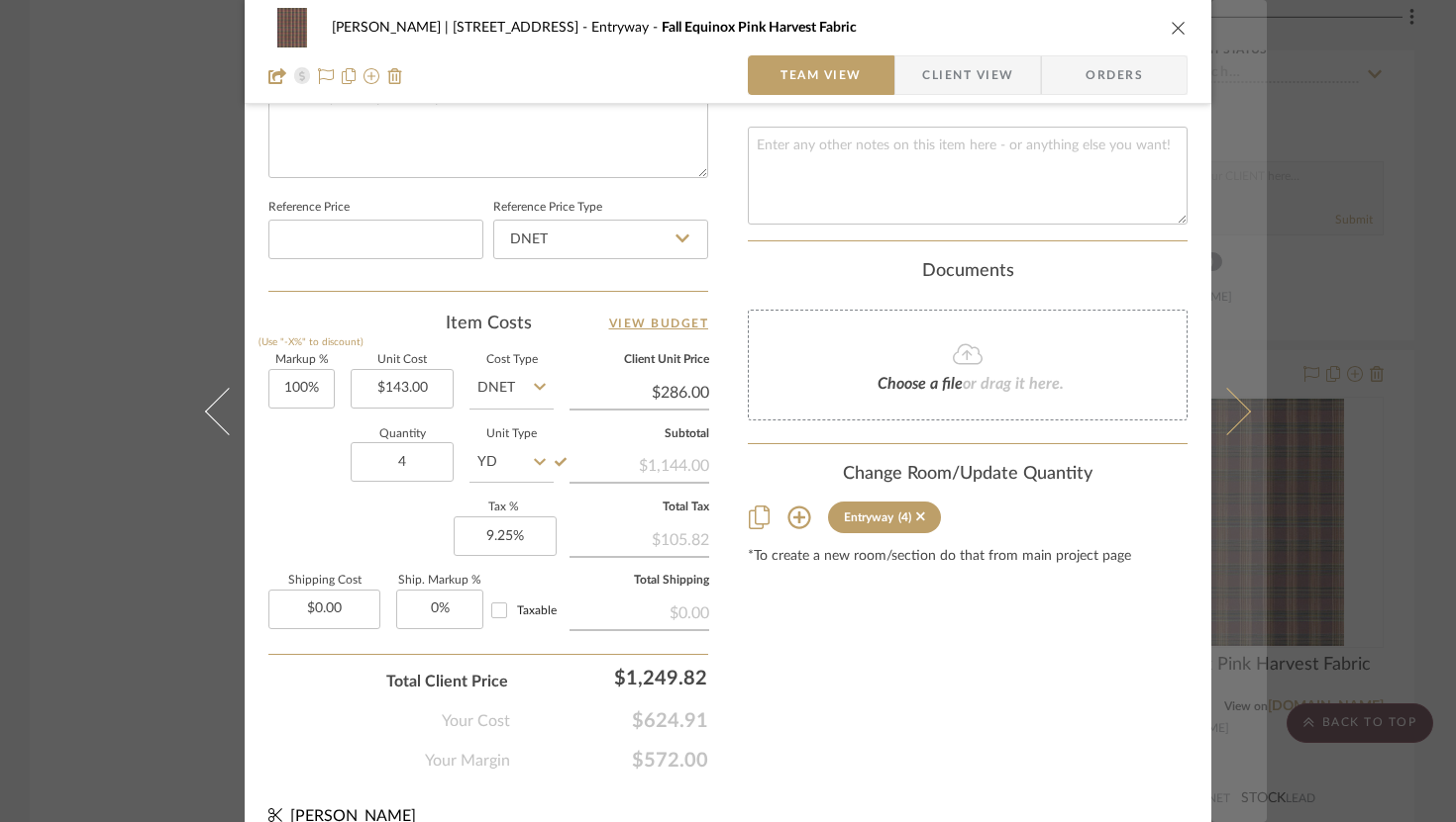
click at [1238, 410] on icon at bounding box center [1227, 411] width 48 height 48
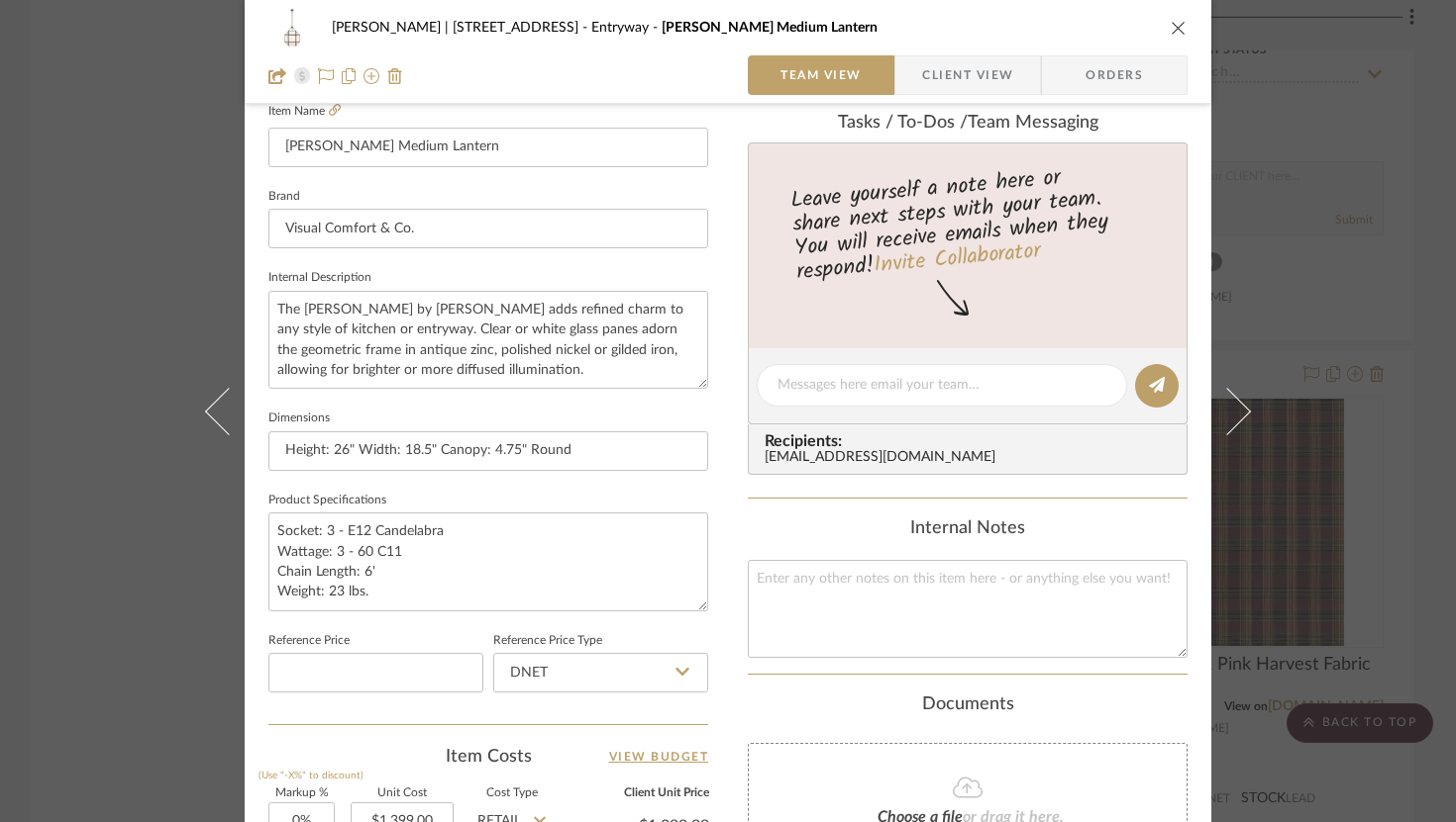
scroll to position [1014, 0]
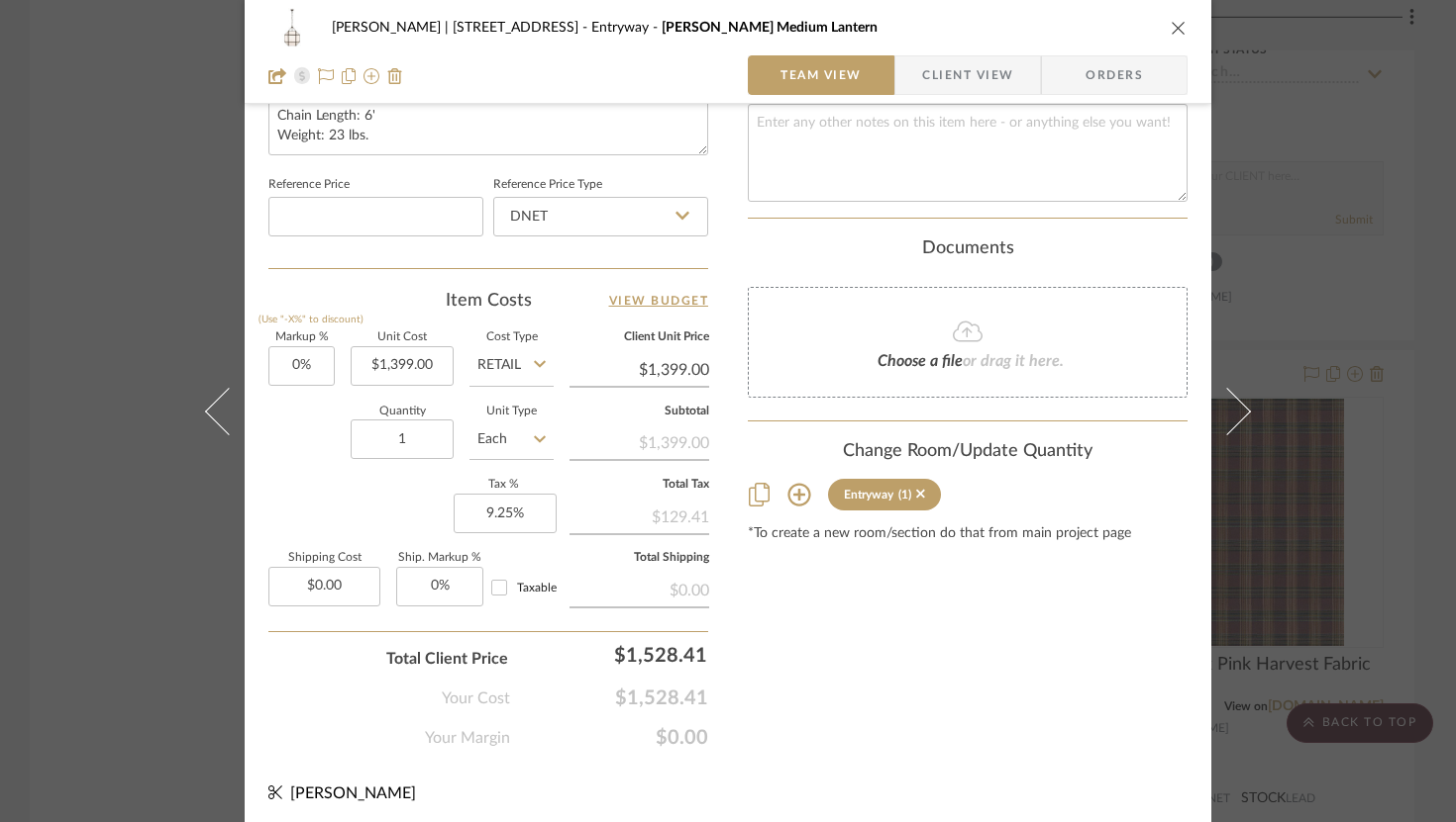
click at [1170, 25] on icon "close" at bounding box center [1178, 28] width 16 height 16
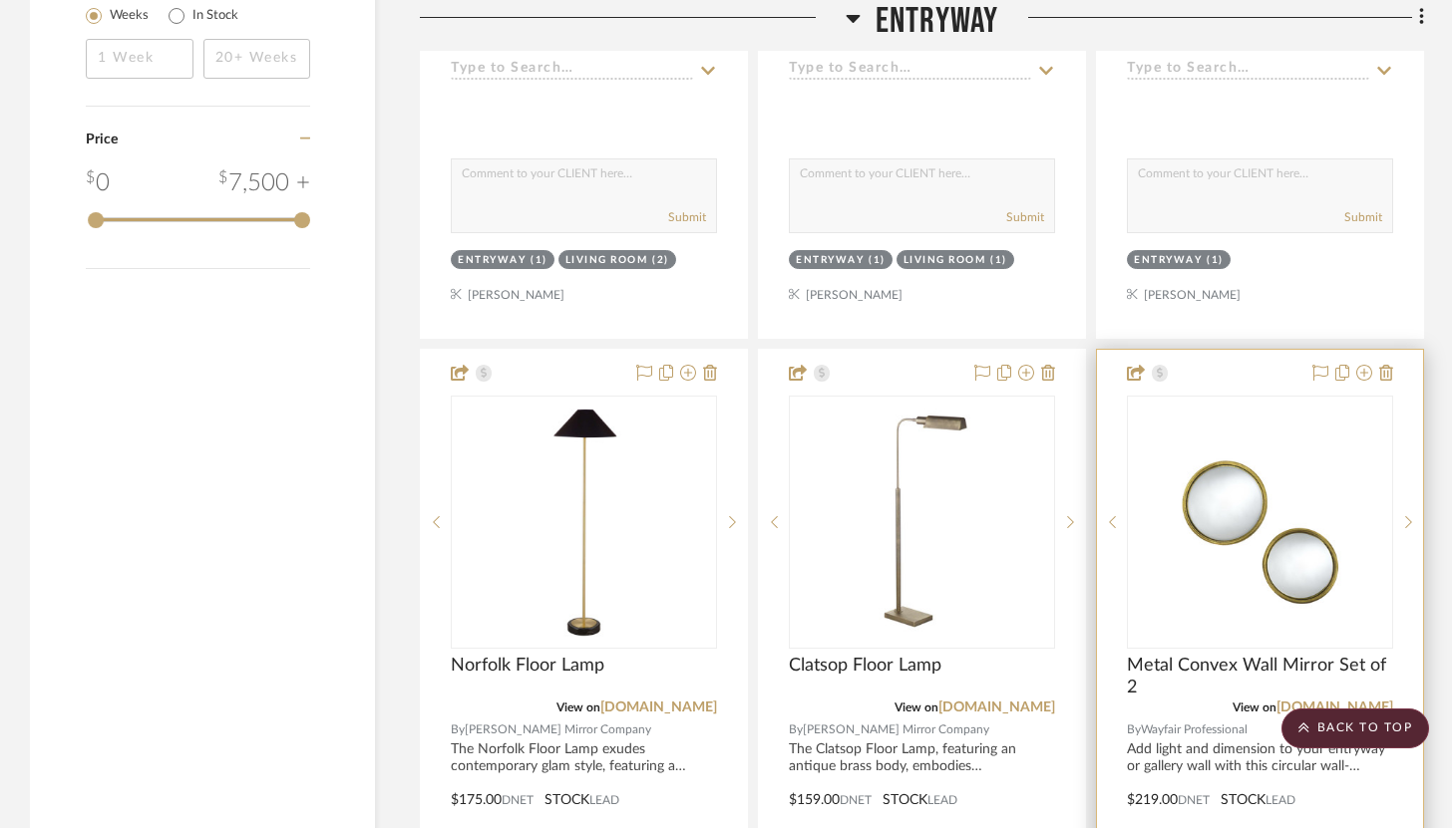
scroll to position [3009, 0]
click at [1363, 364] on icon at bounding box center [1364, 372] width 16 height 16
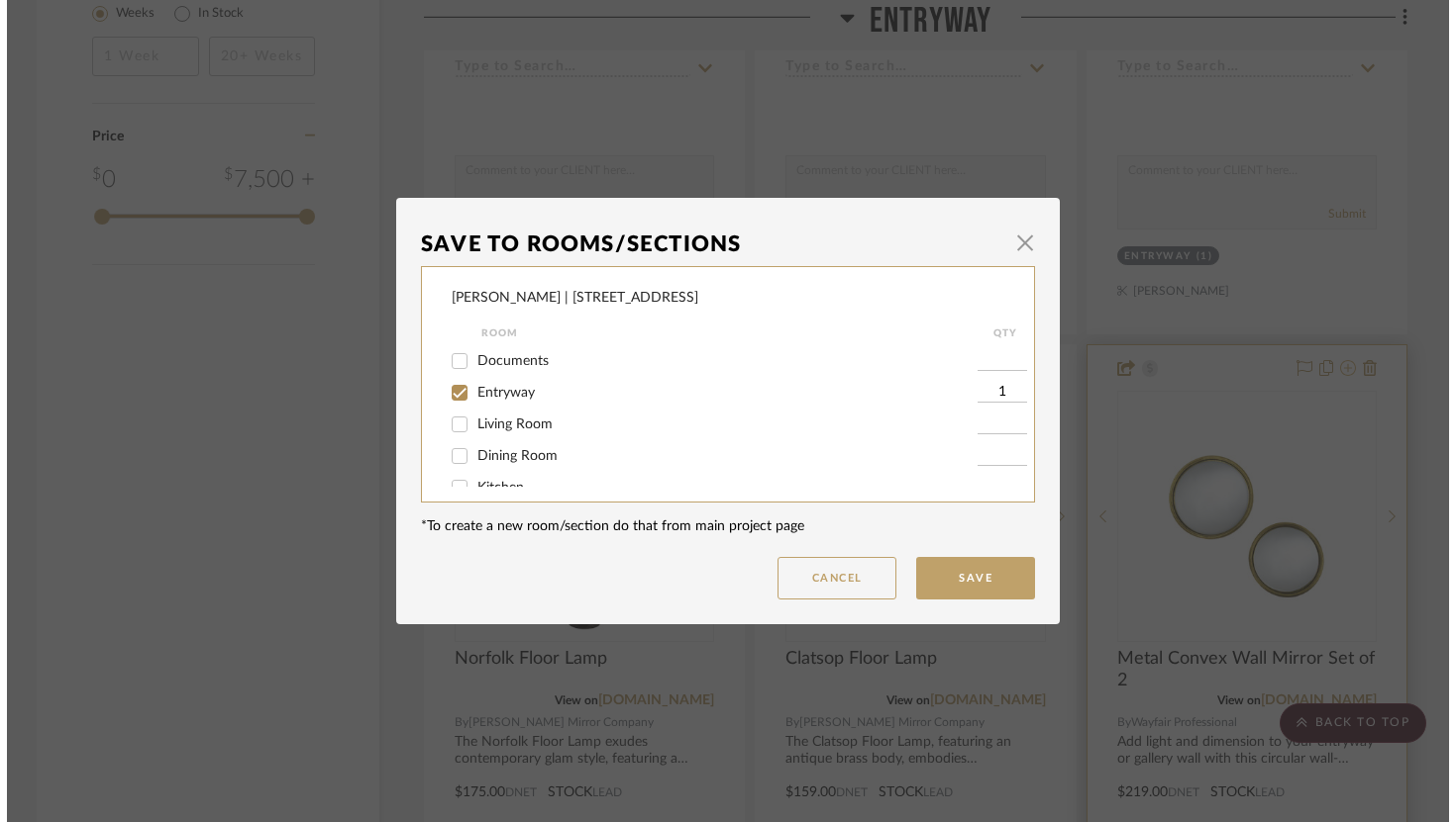
scroll to position [0, 0]
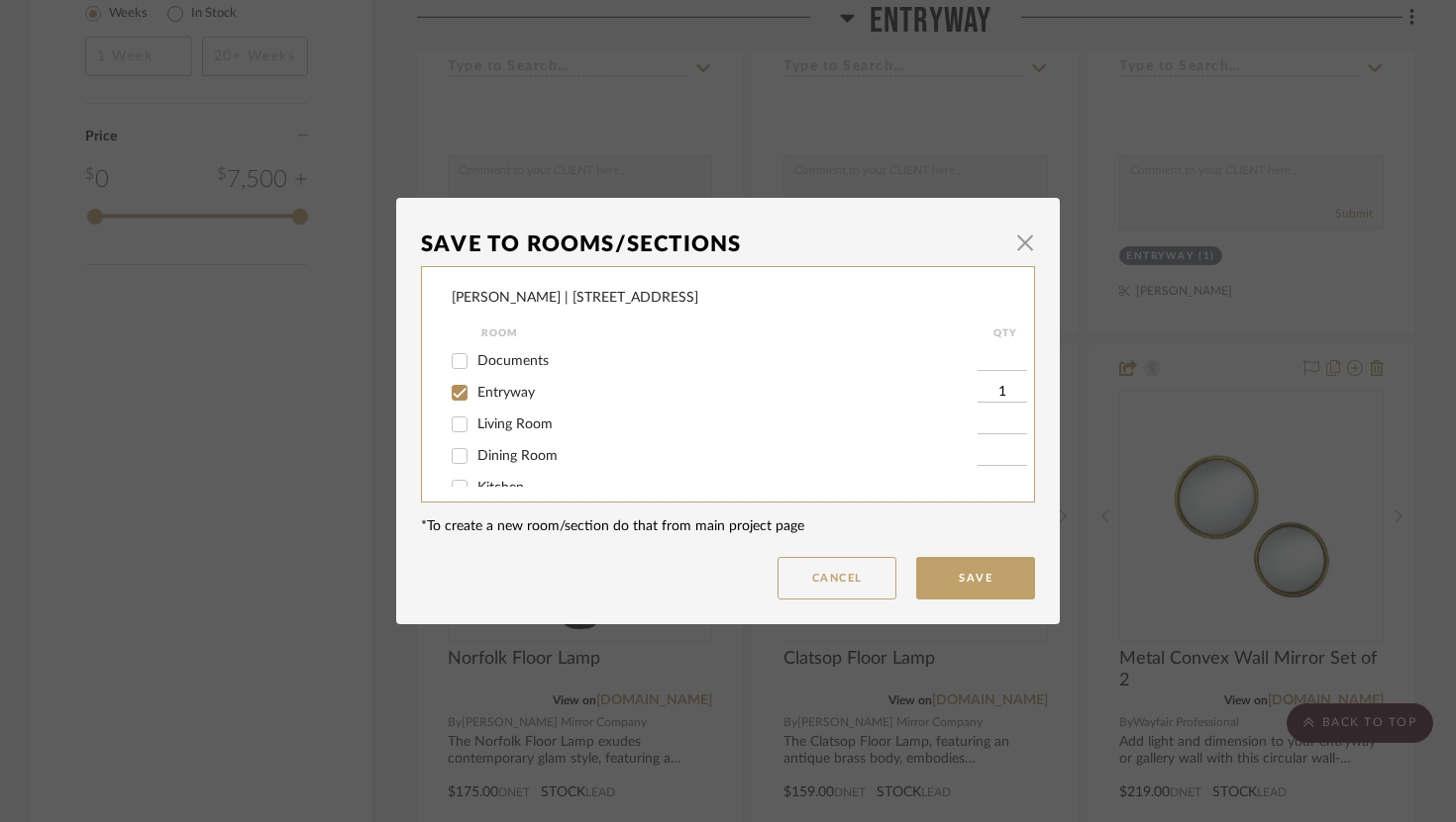
click at [452, 393] on input "Entryway" at bounding box center [460, 393] width 32 height 32
checkbox input "false"
click at [451, 457] on input "Hall Bathroom" at bounding box center [460, 467] width 32 height 32
checkbox input "true"
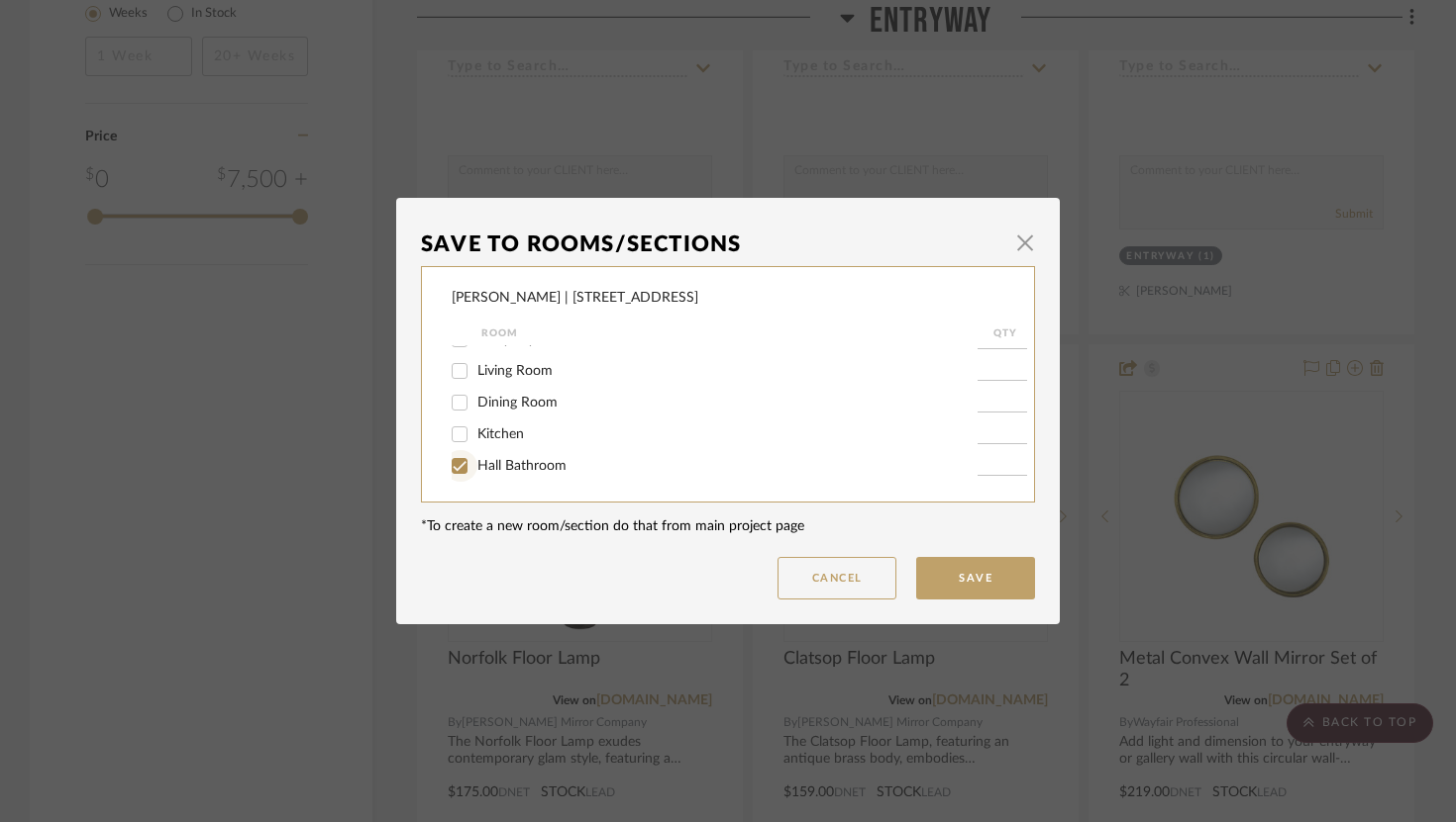
type input "1"
click at [977, 581] on button "Save" at bounding box center [975, 578] width 119 height 43
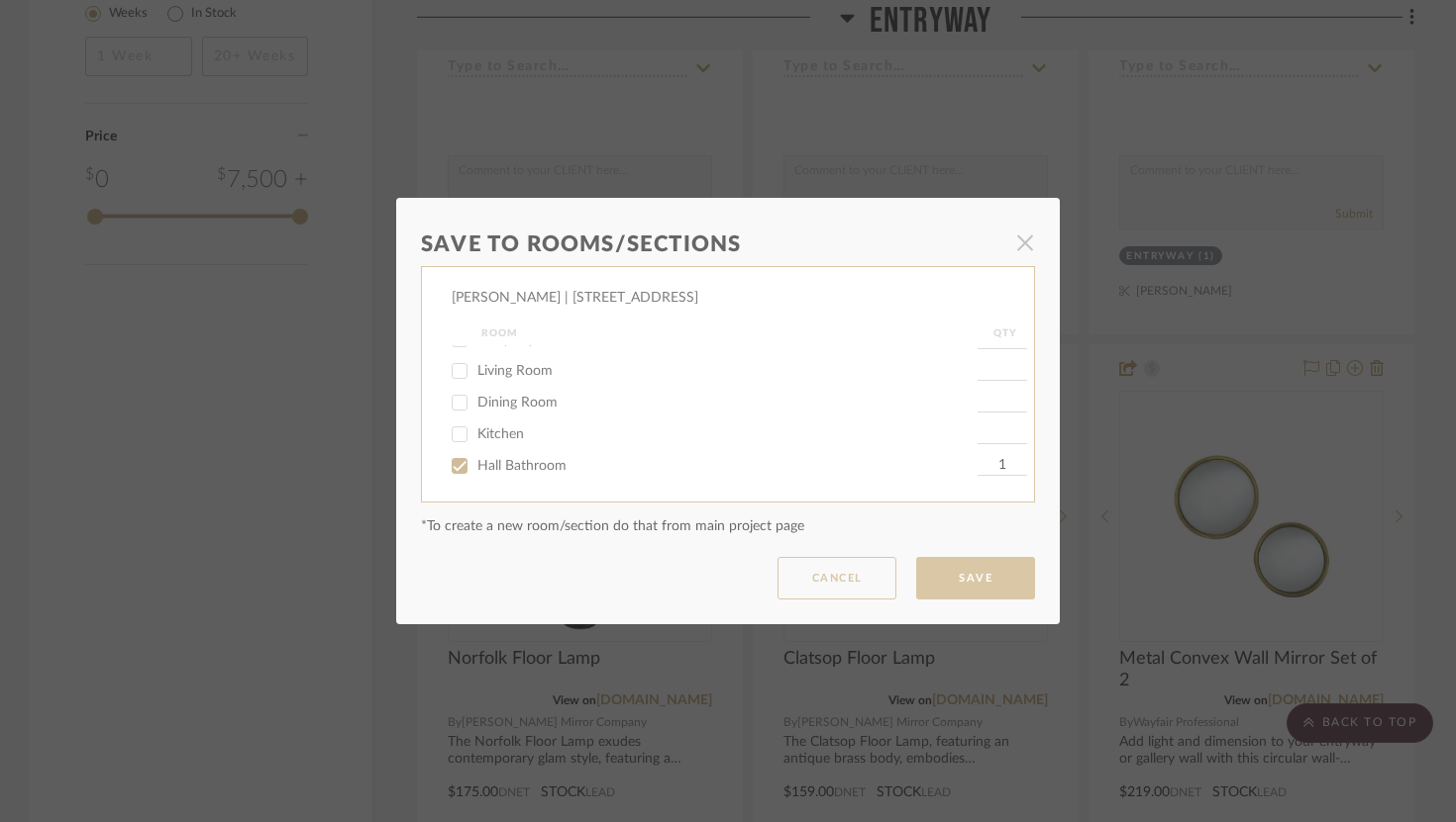
click at [806, 381] on dialog-content "Save To Rooms/Sections × [PERSON_NAME] | [STREET_ADDRESS][GEOGRAPHIC_DATA] QTY …" at bounding box center [728, 411] width 663 height 427
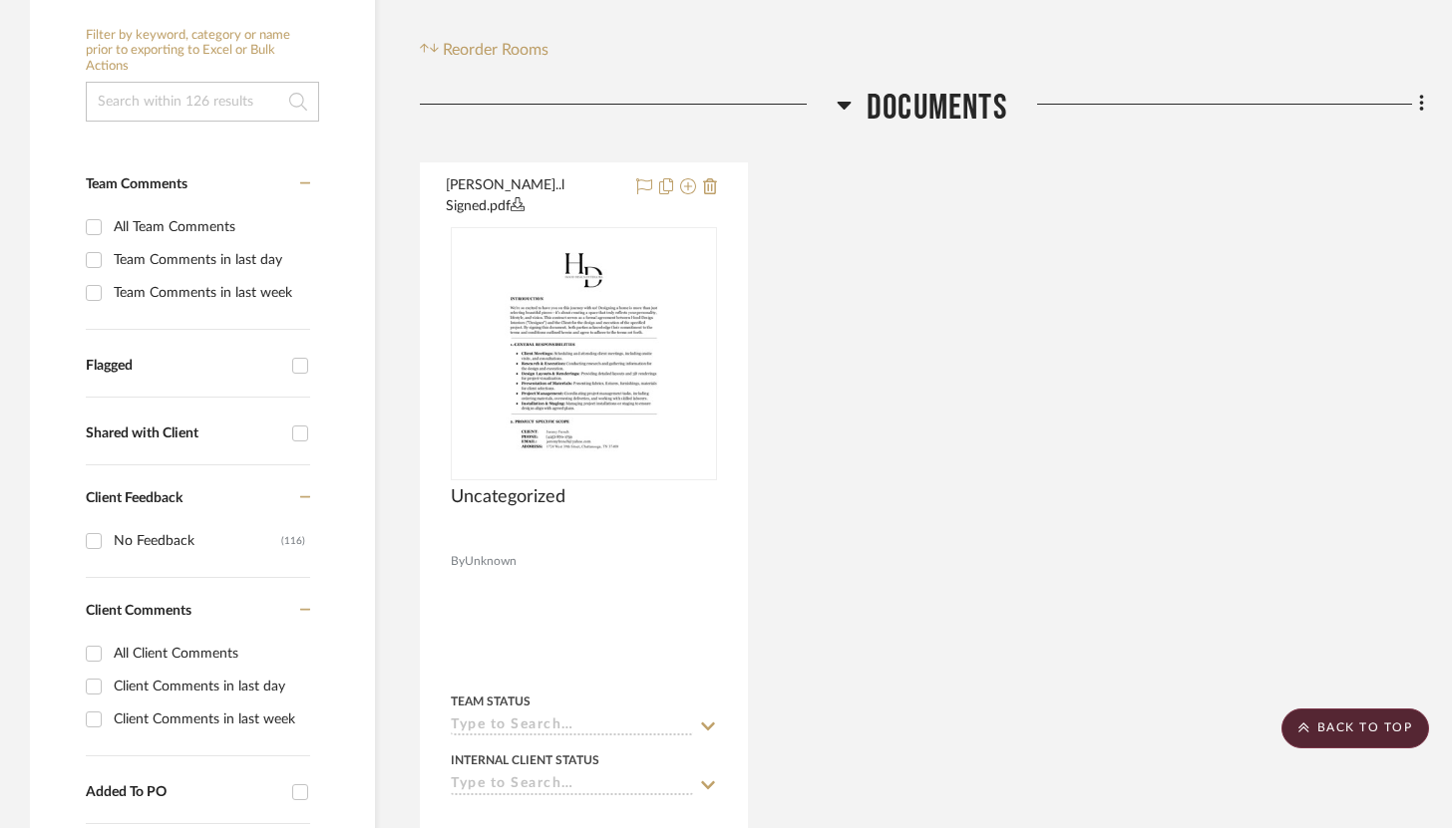
scroll to position [0, 0]
